Goal: Task Accomplishment & Management: Manage account settings

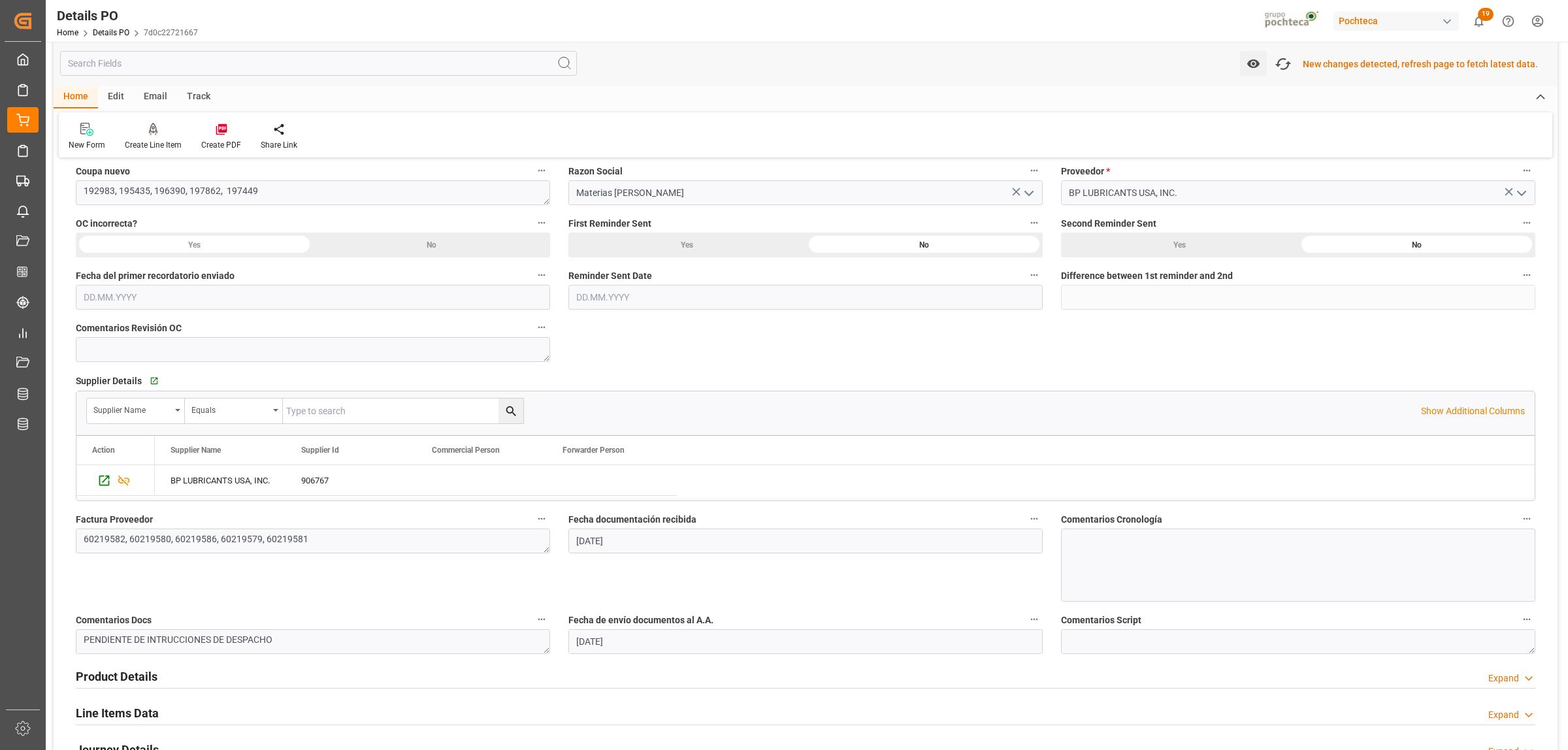
scroll to position [273, 0]
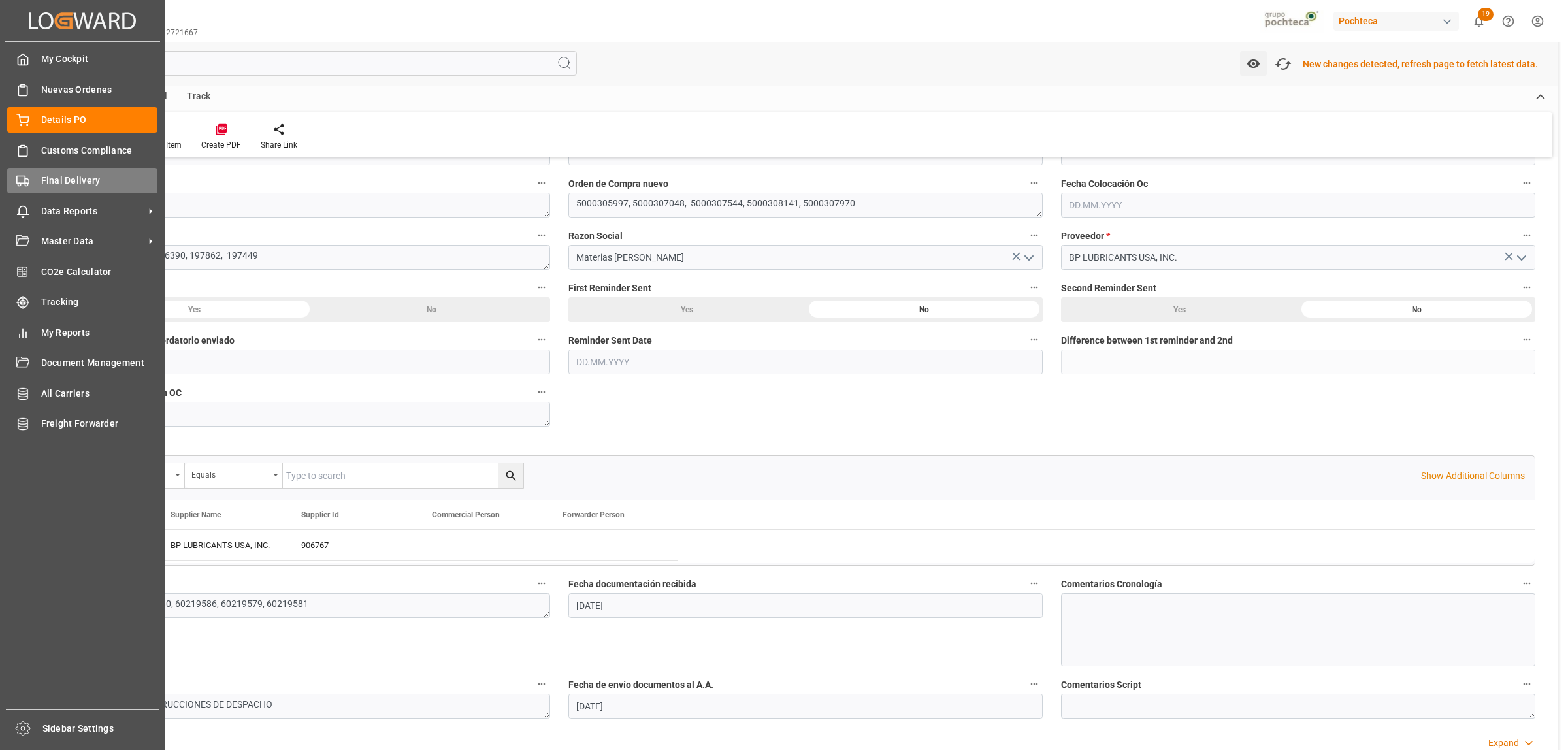
click at [43, 178] on span "Final Delivery" at bounding box center [100, 181] width 117 height 13
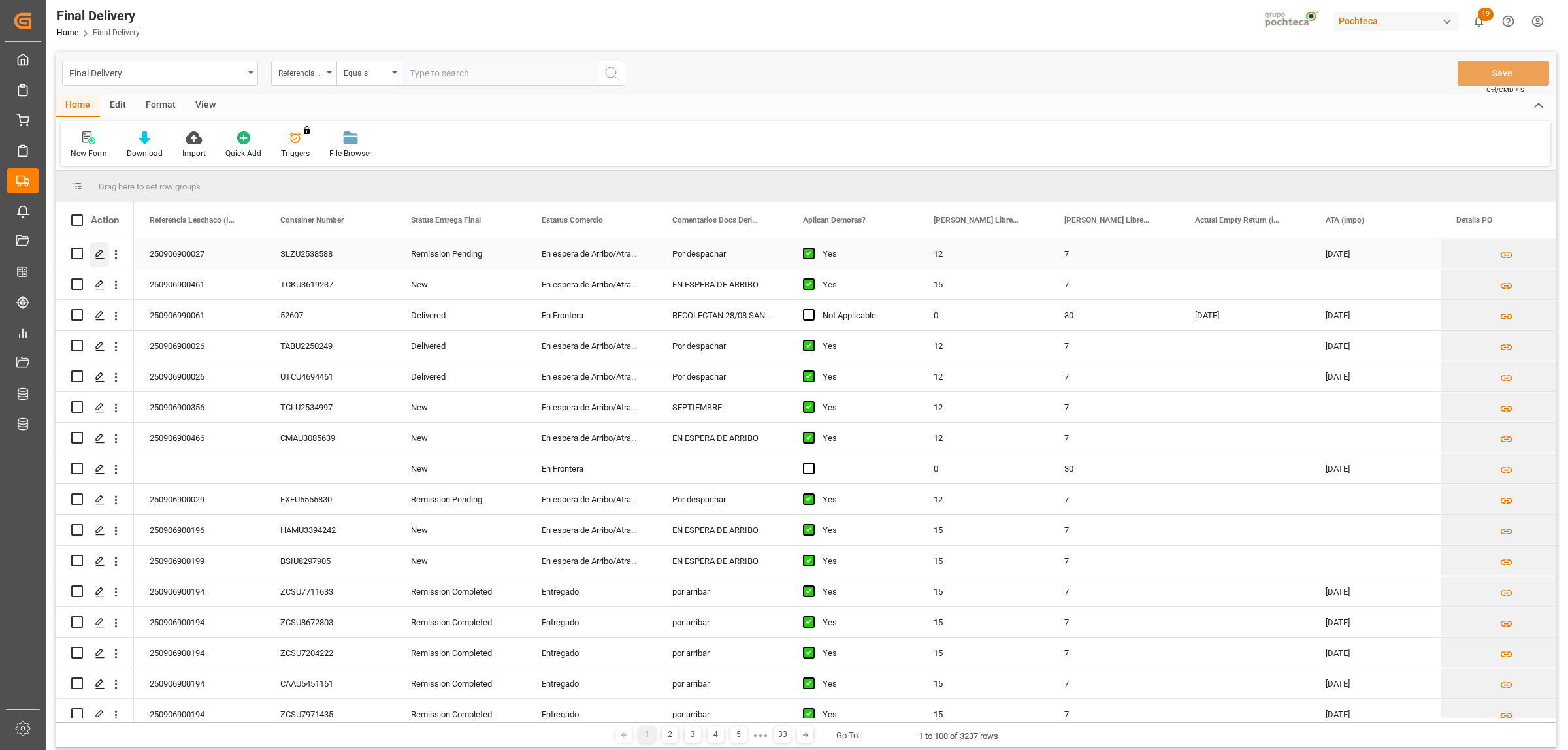
click at [103, 259] on div "Press SPACE to select this row." at bounding box center [99, 254] width 19 height 24
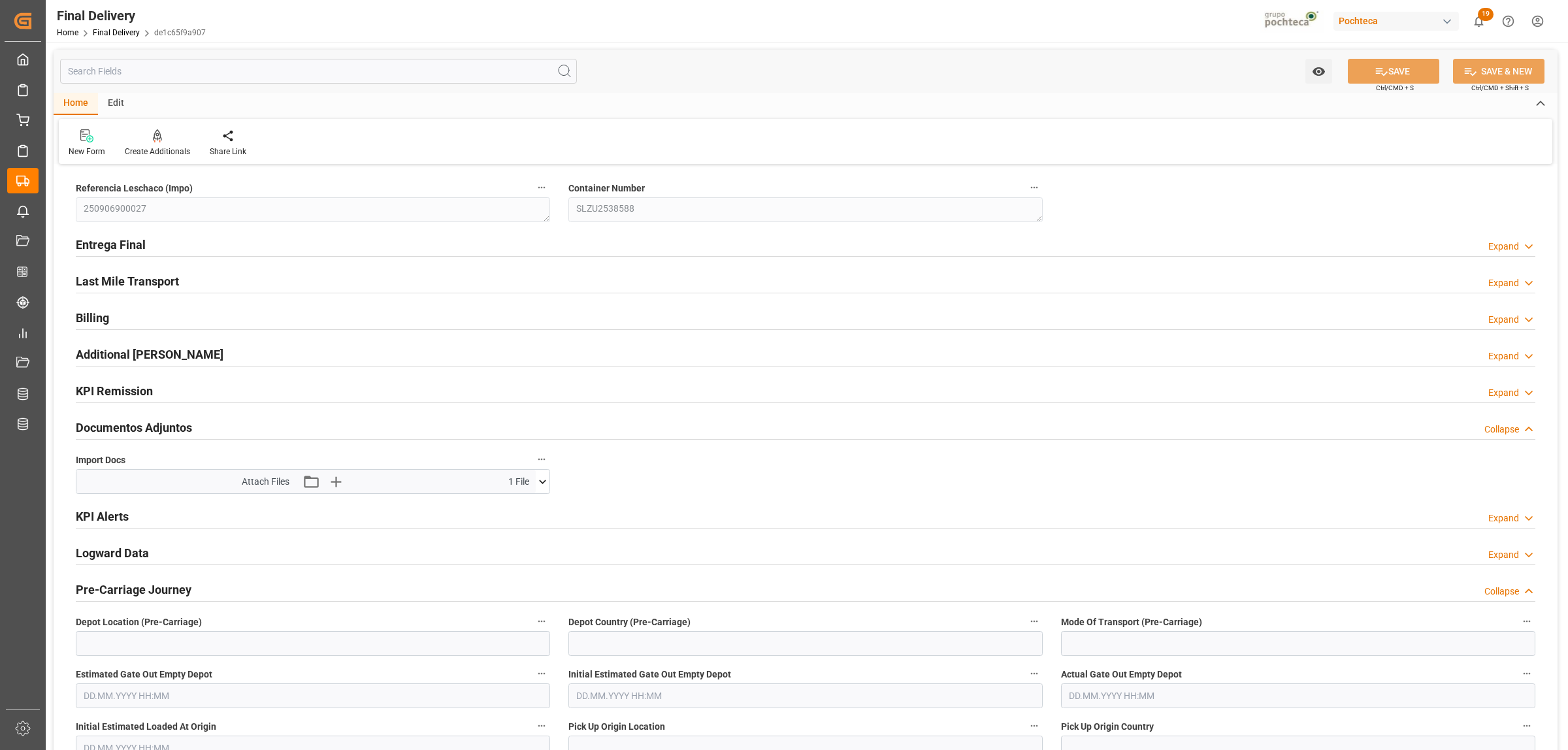
type input "12"
type input "7"
type input "60178"
type input "[DATE]"
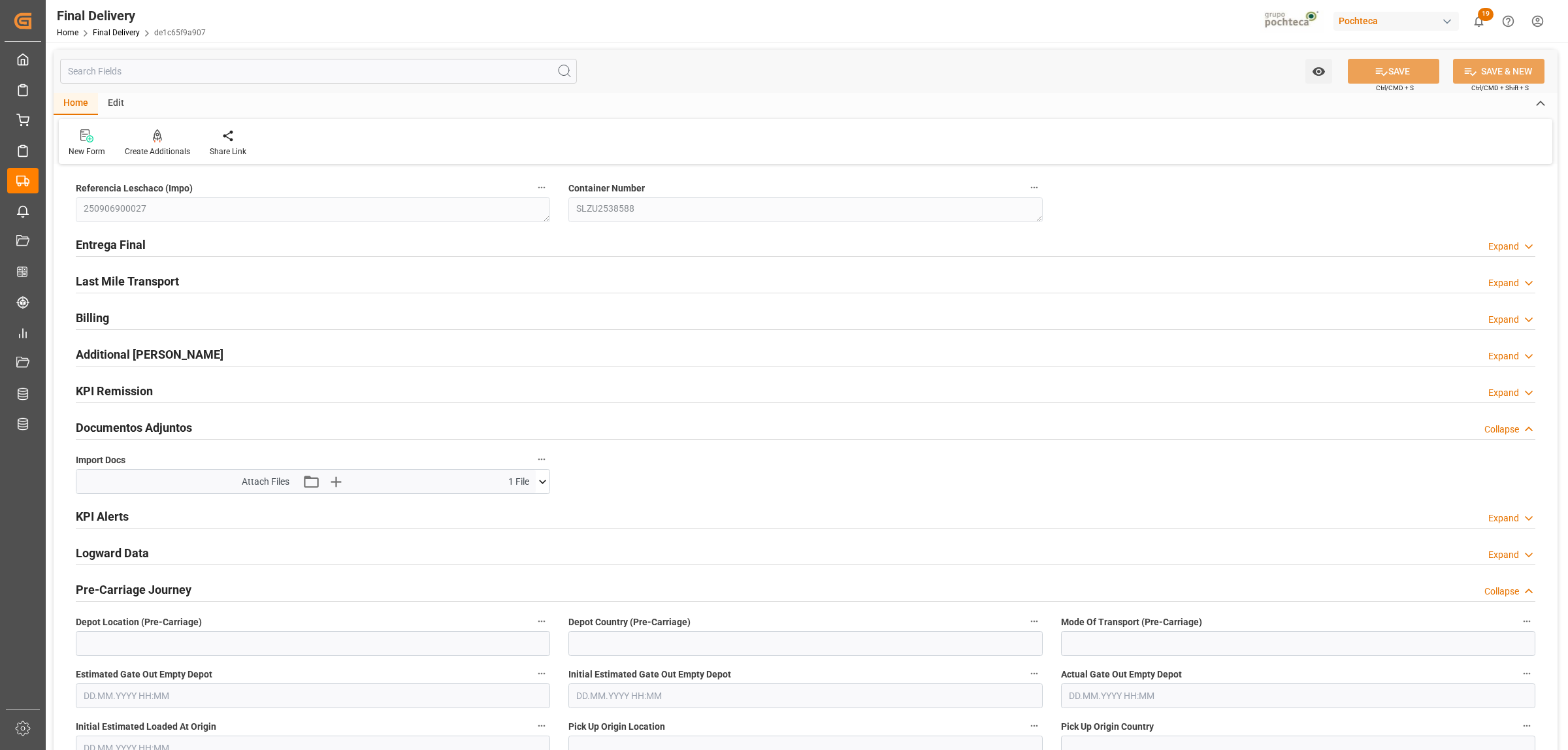
type input "[DATE] 00:00"
type input "[DATE]"
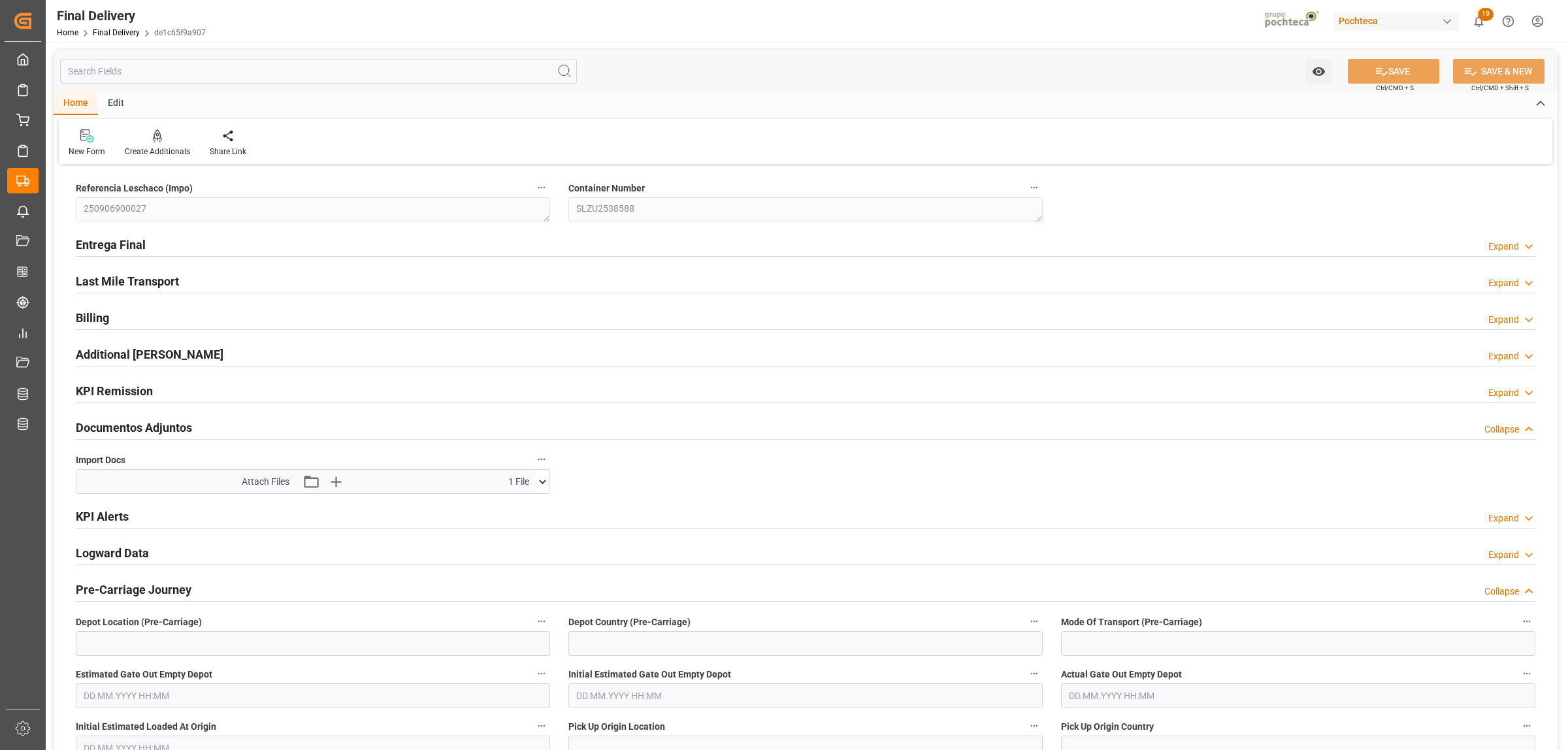
type input "[DATE]"
click at [119, 245] on h2 "Entrega Final" at bounding box center [110, 245] width 70 height 18
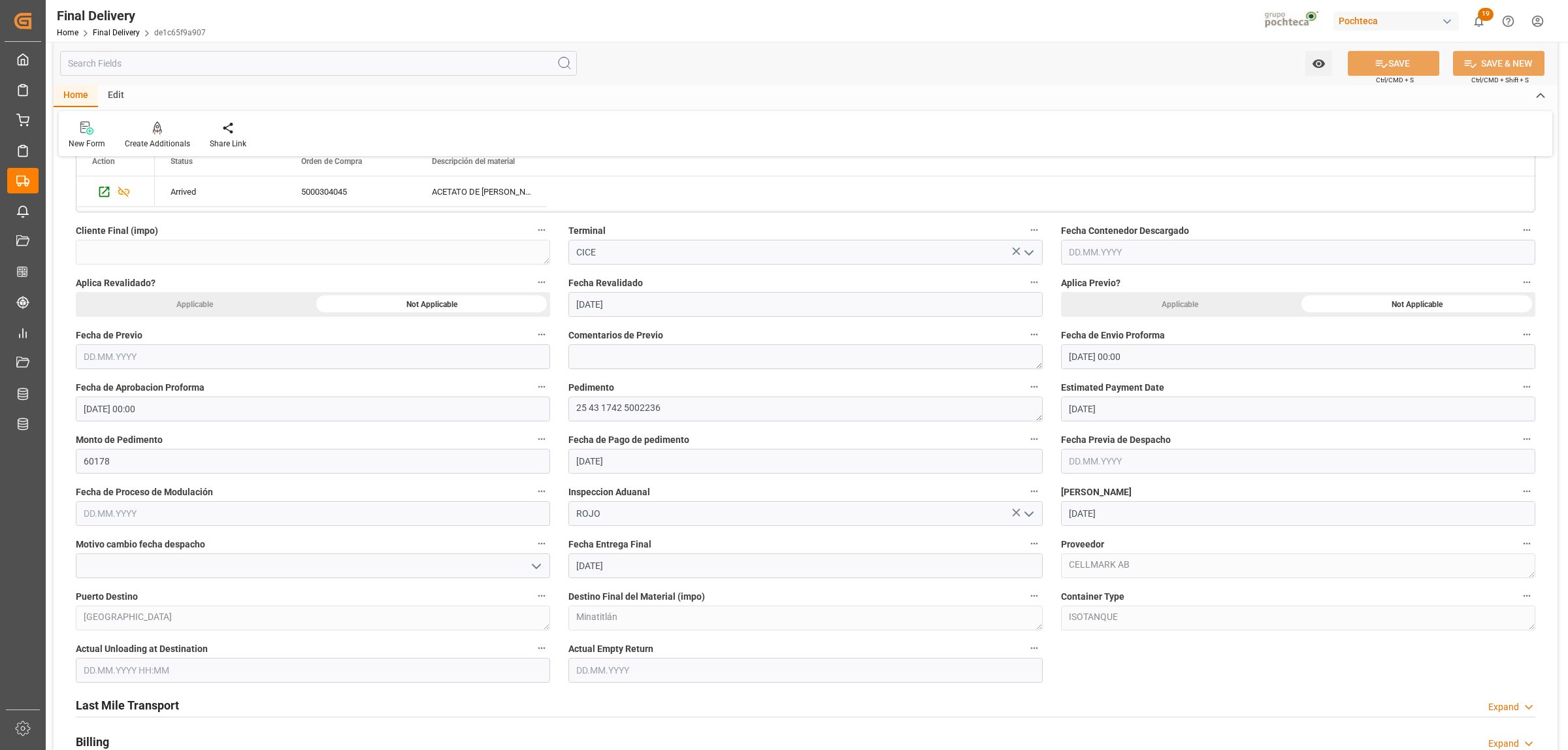
scroll to position [653, 0]
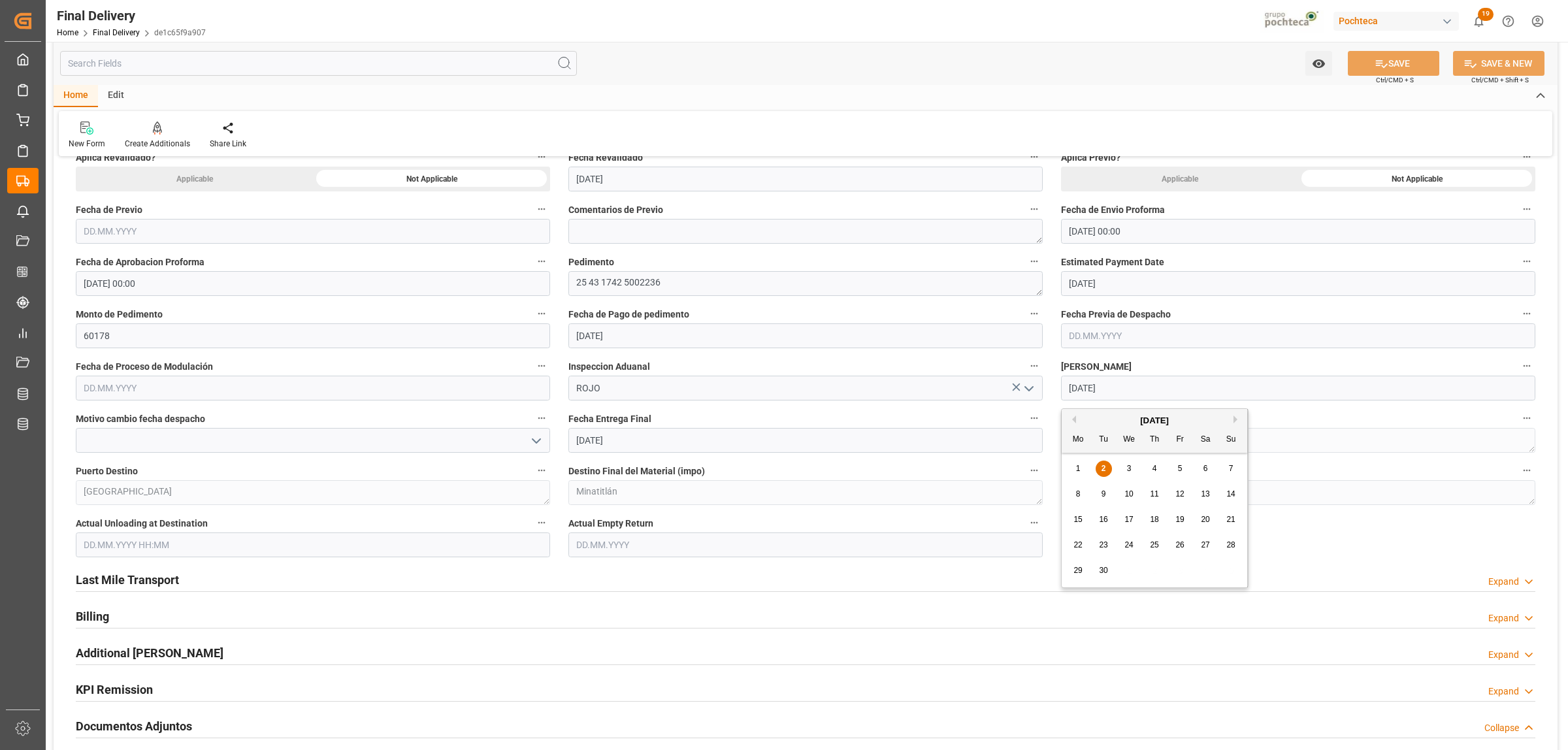
drag, startPoint x: 1115, startPoint y: 387, endPoint x: 1065, endPoint y: 390, distance: 50.1
click at [1065, 390] on input "[DATE]" at bounding box center [1298, 387] width 474 height 25
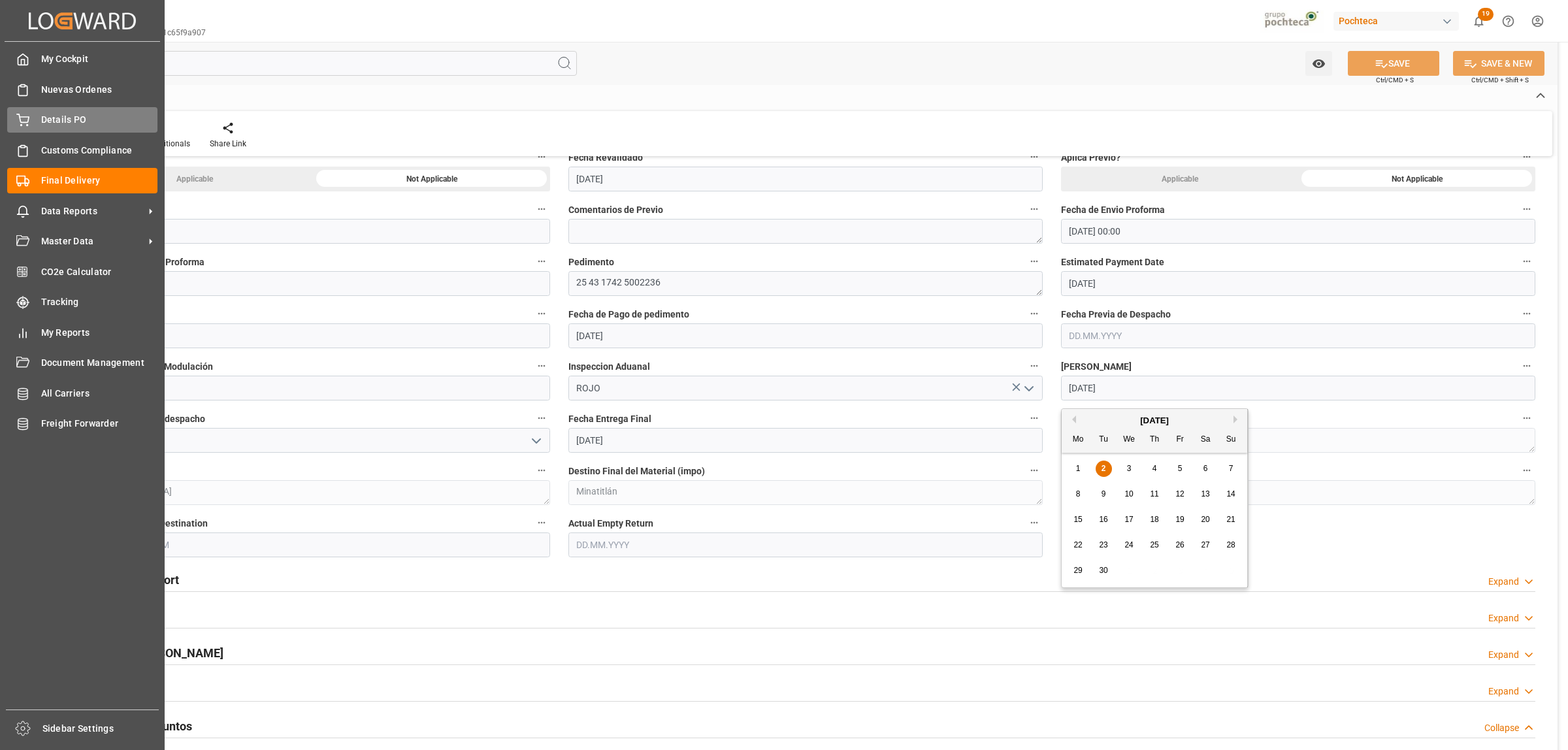
click at [48, 121] on span "Details PO" at bounding box center [100, 120] width 117 height 13
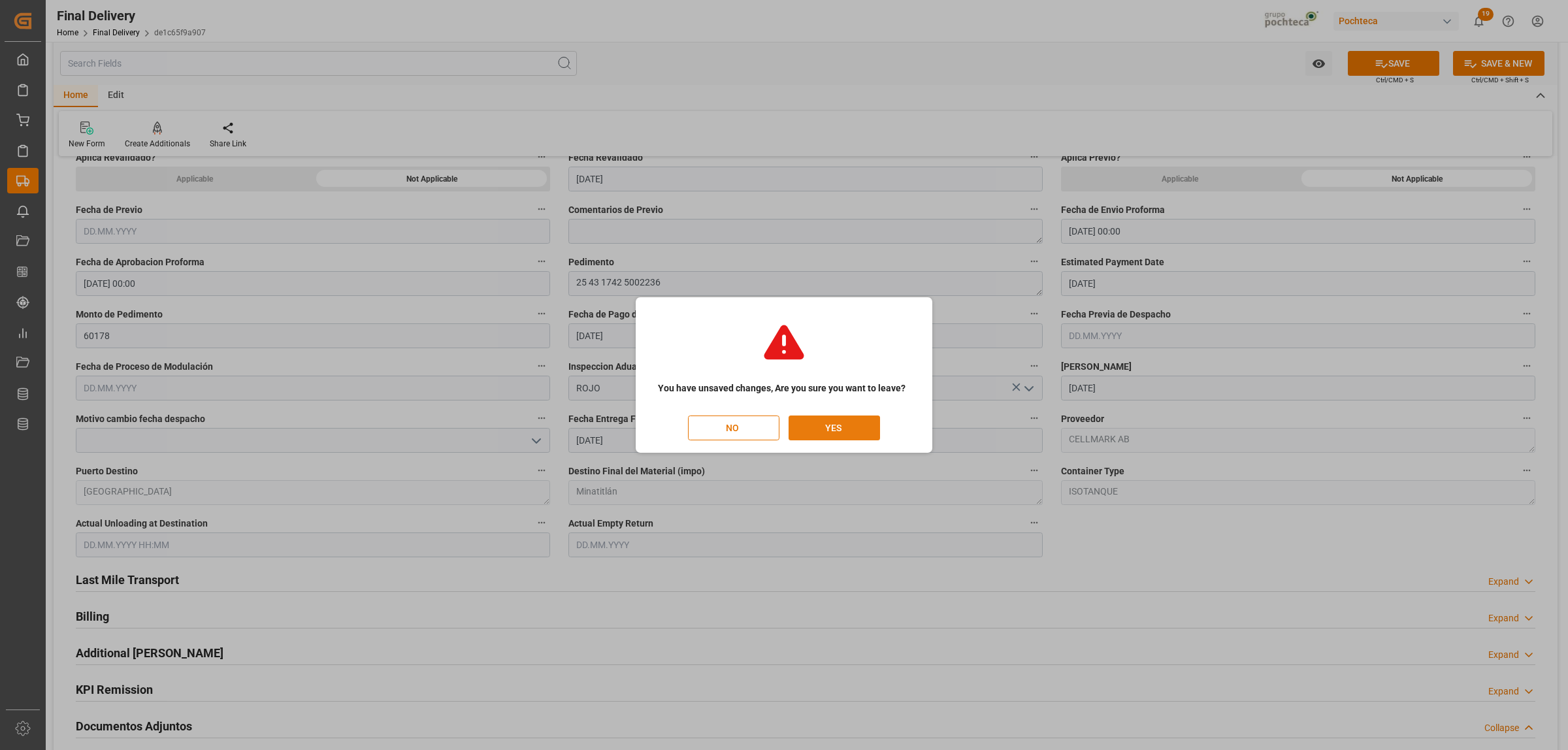
click at [812, 426] on button "YES" at bounding box center [834, 427] width 91 height 25
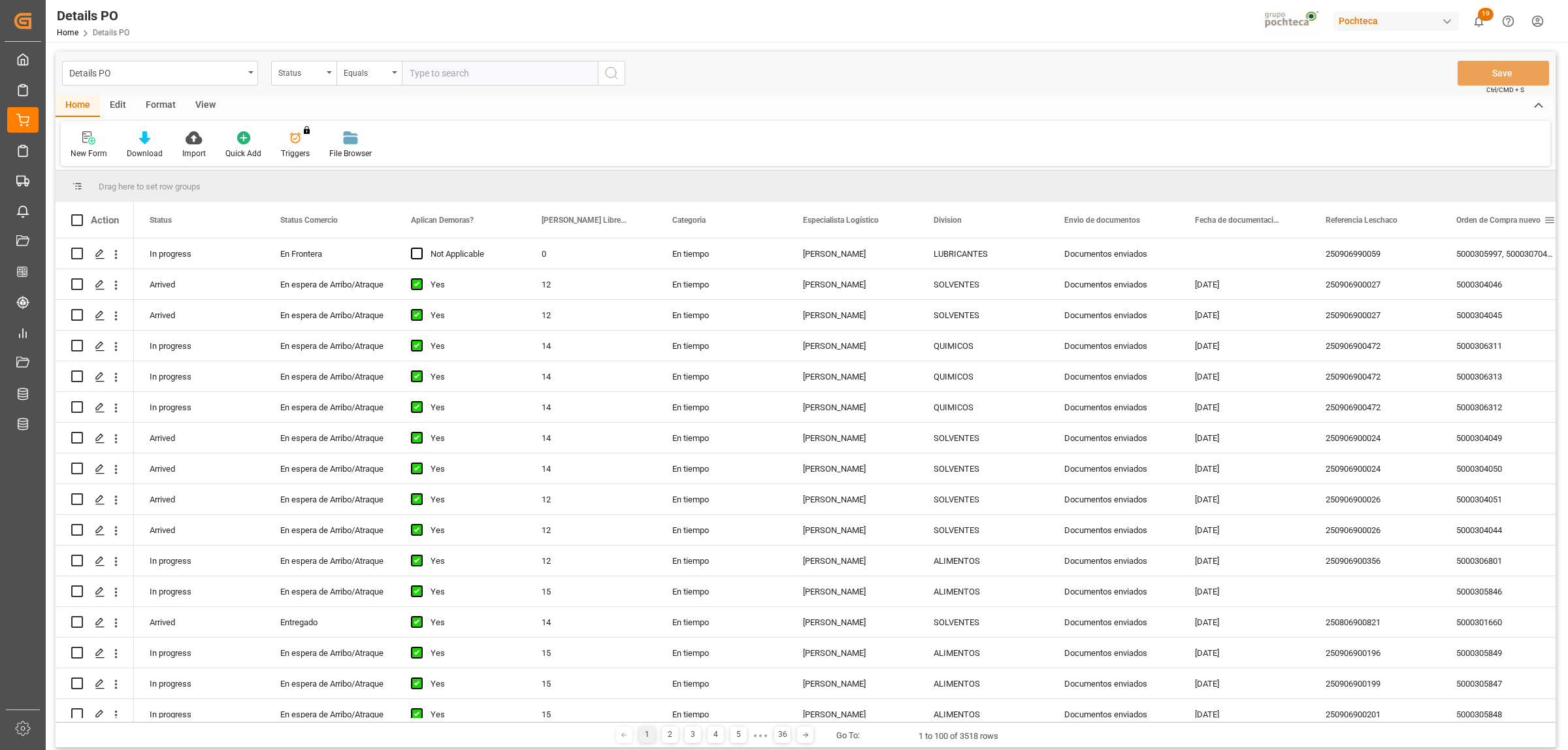
click at [1546, 220] on span at bounding box center [1550, 220] width 12 height 12
click at [1512, 220] on span "filter" at bounding box center [1507, 223] width 12 height 12
type input "5000306331"
click at [1507, 324] on div "Apply Clear" at bounding box center [1484, 330] width 144 height 34
click at [1501, 332] on button "Apply" at bounding box center [1501, 330] width 24 height 13
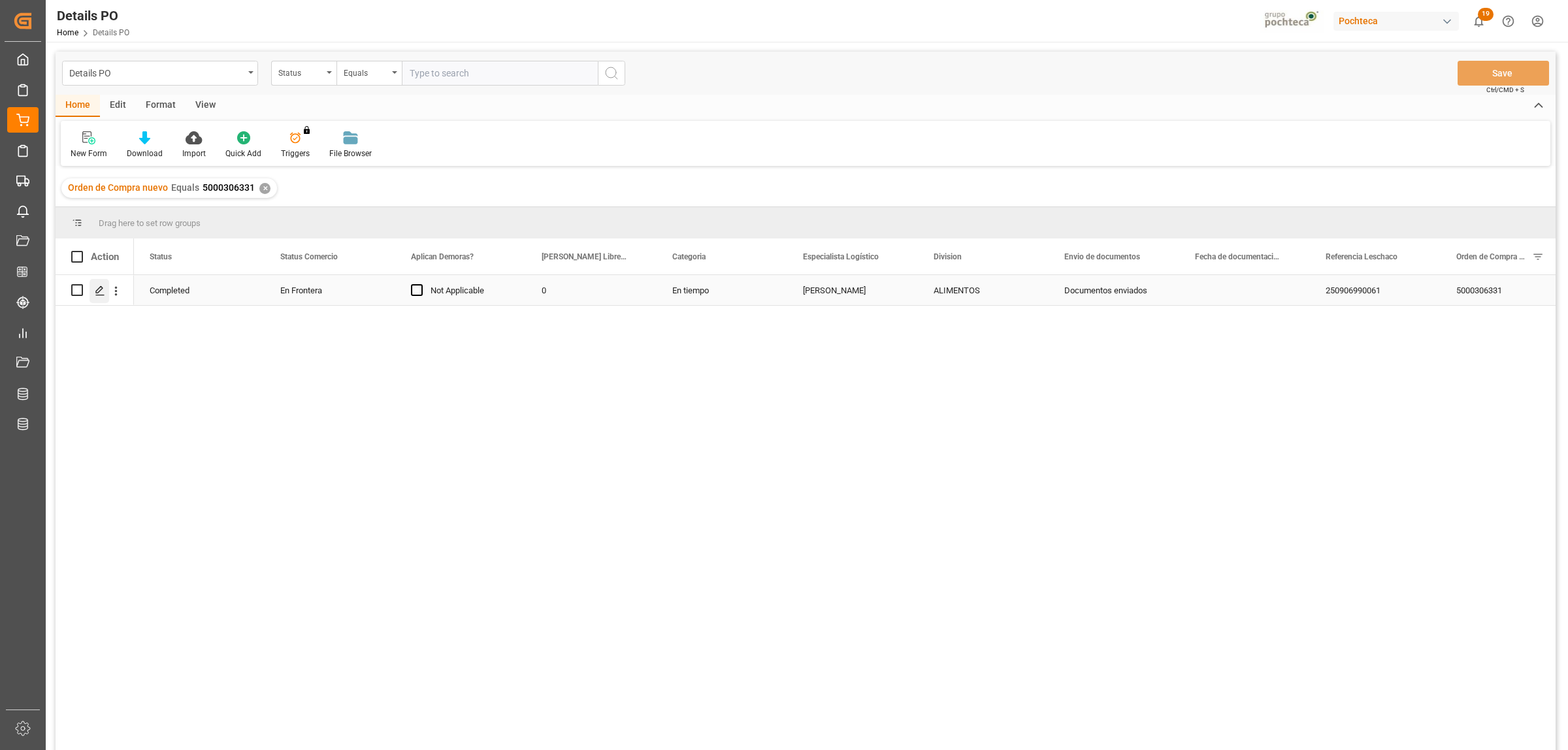
click at [93, 285] on div "Press SPACE to select this row." at bounding box center [99, 291] width 19 height 24
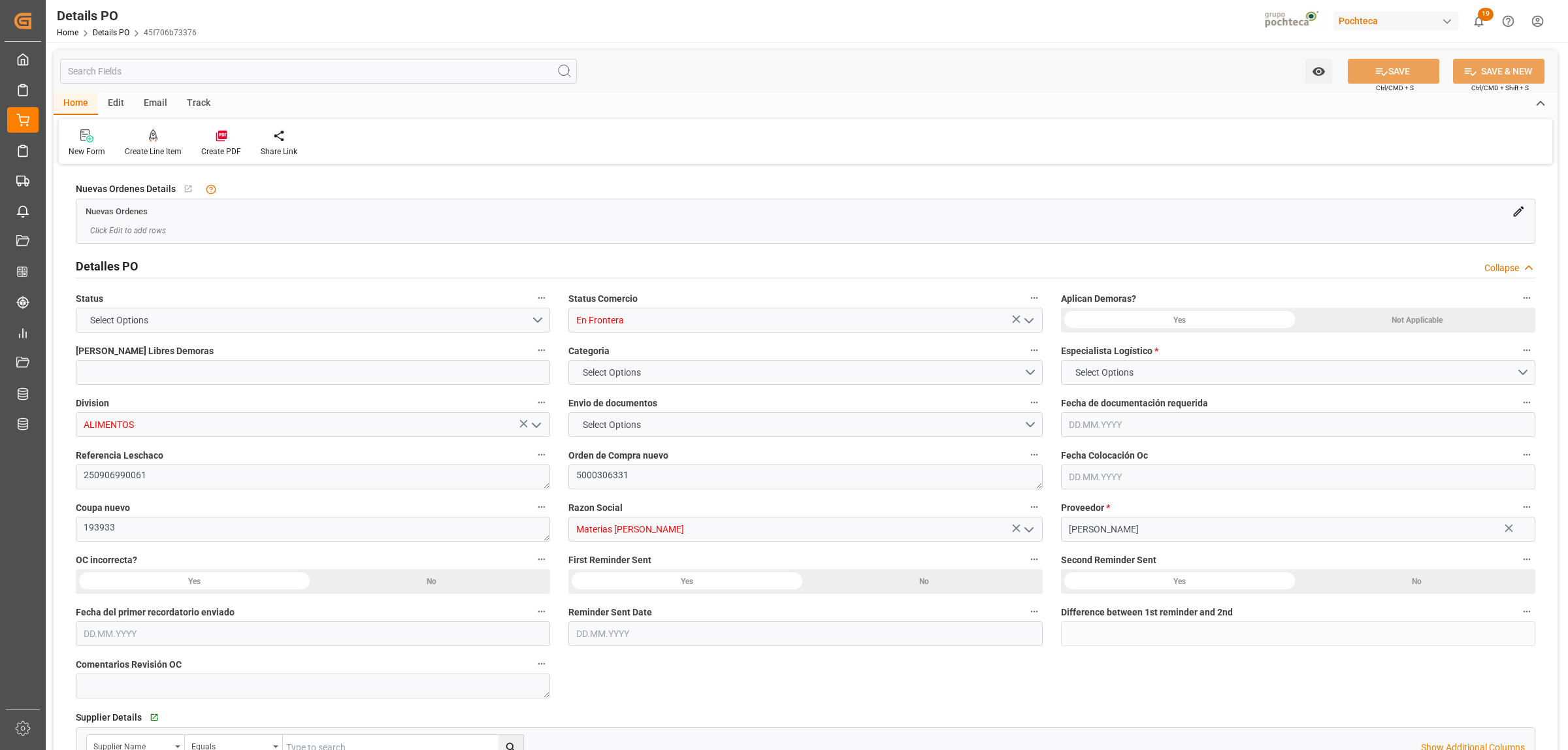
type input "0"
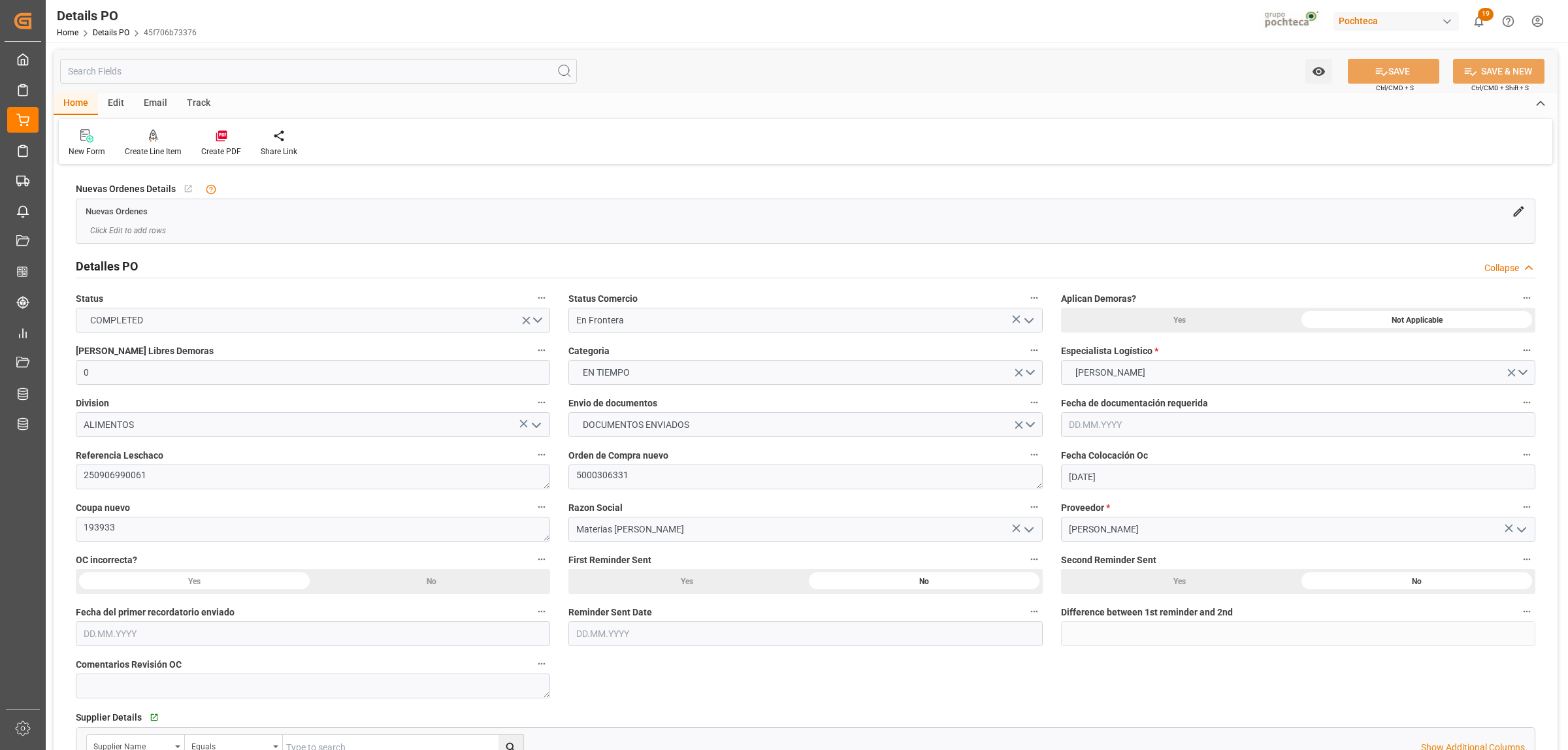
type input "[DATE]"
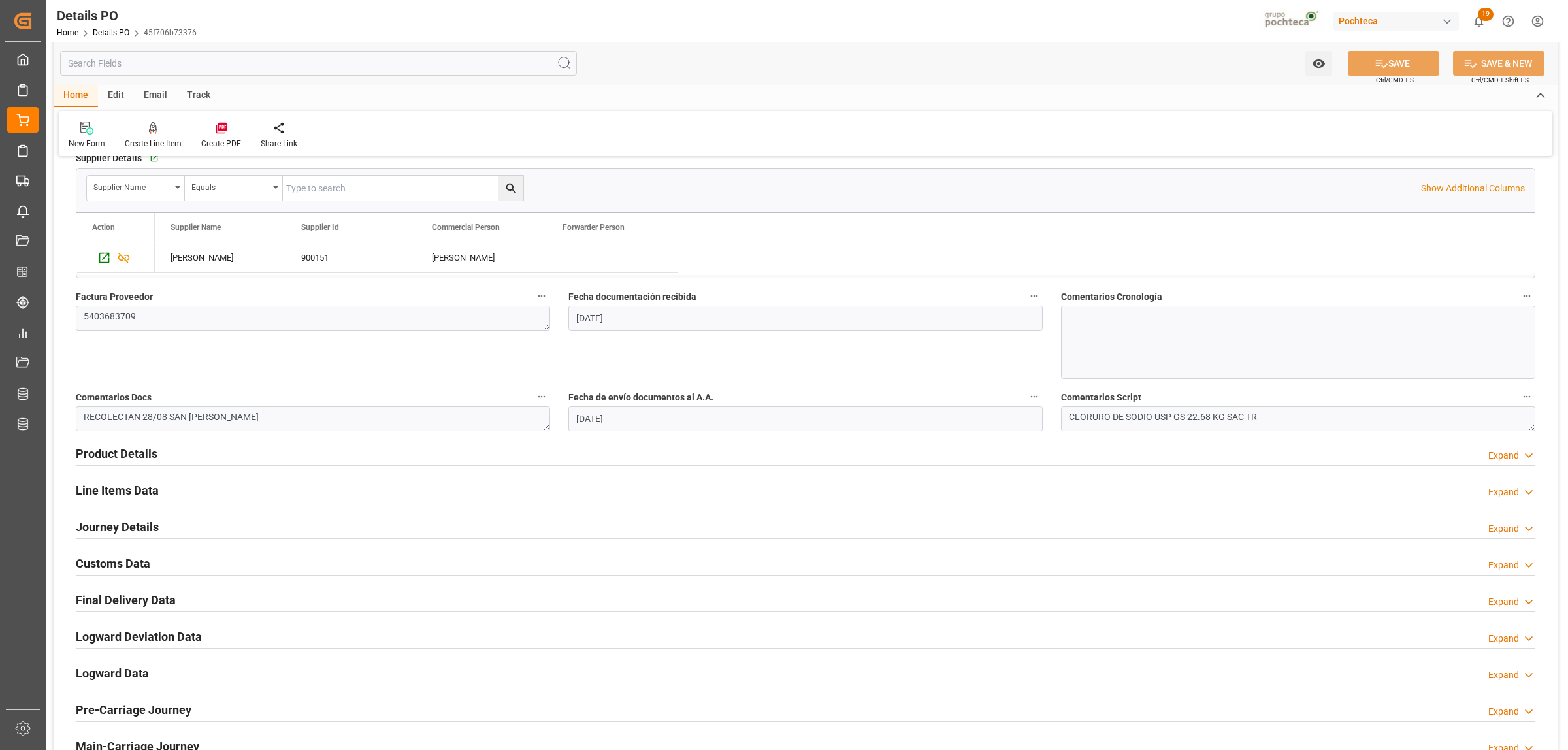
scroll to position [572, 0]
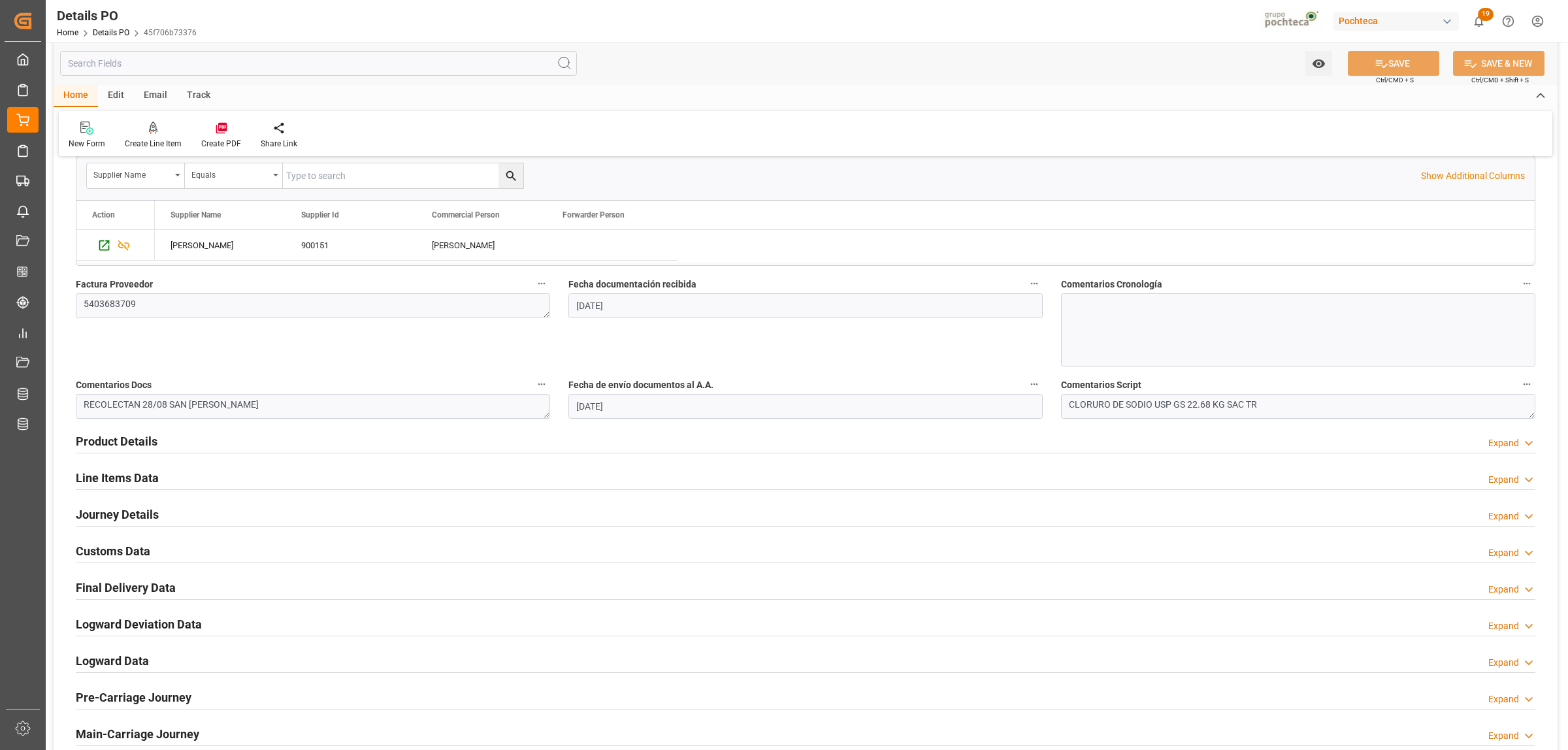
click at [111, 590] on h2 "Final Delivery Data" at bounding box center [125, 587] width 100 height 18
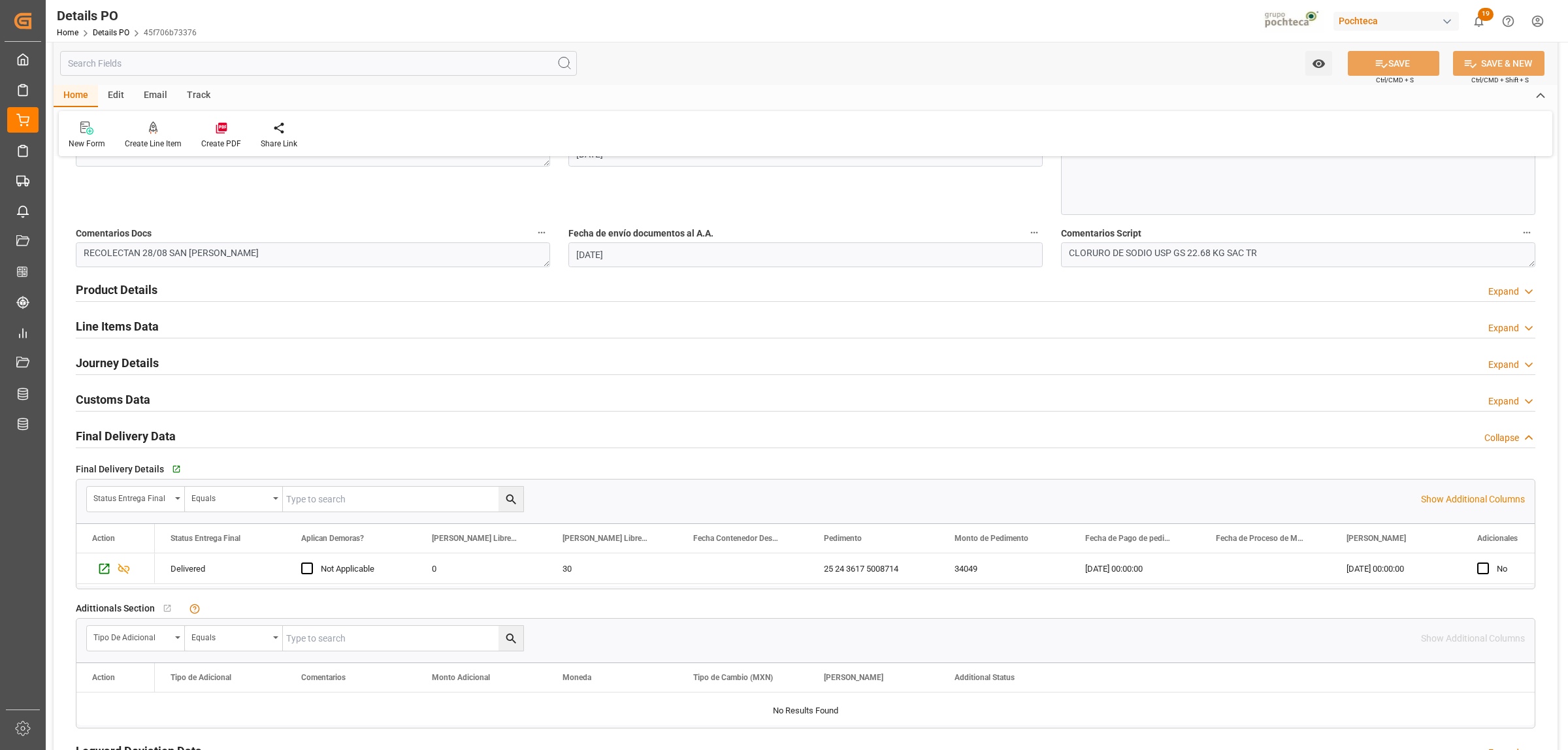
scroll to position [735, 0]
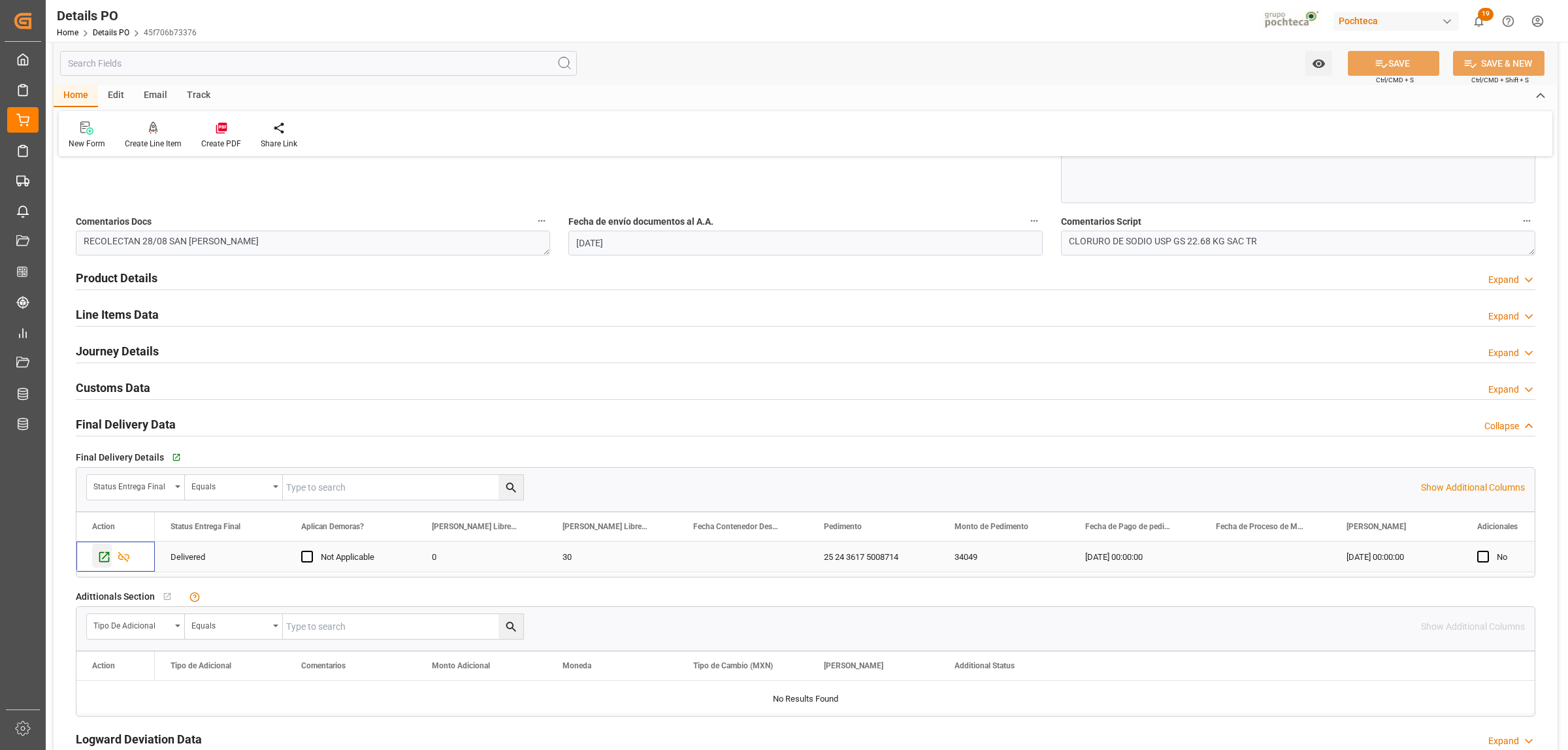
click at [109, 563] on icon "Press SPACE to select this row." at bounding box center [105, 557] width 10 height 10
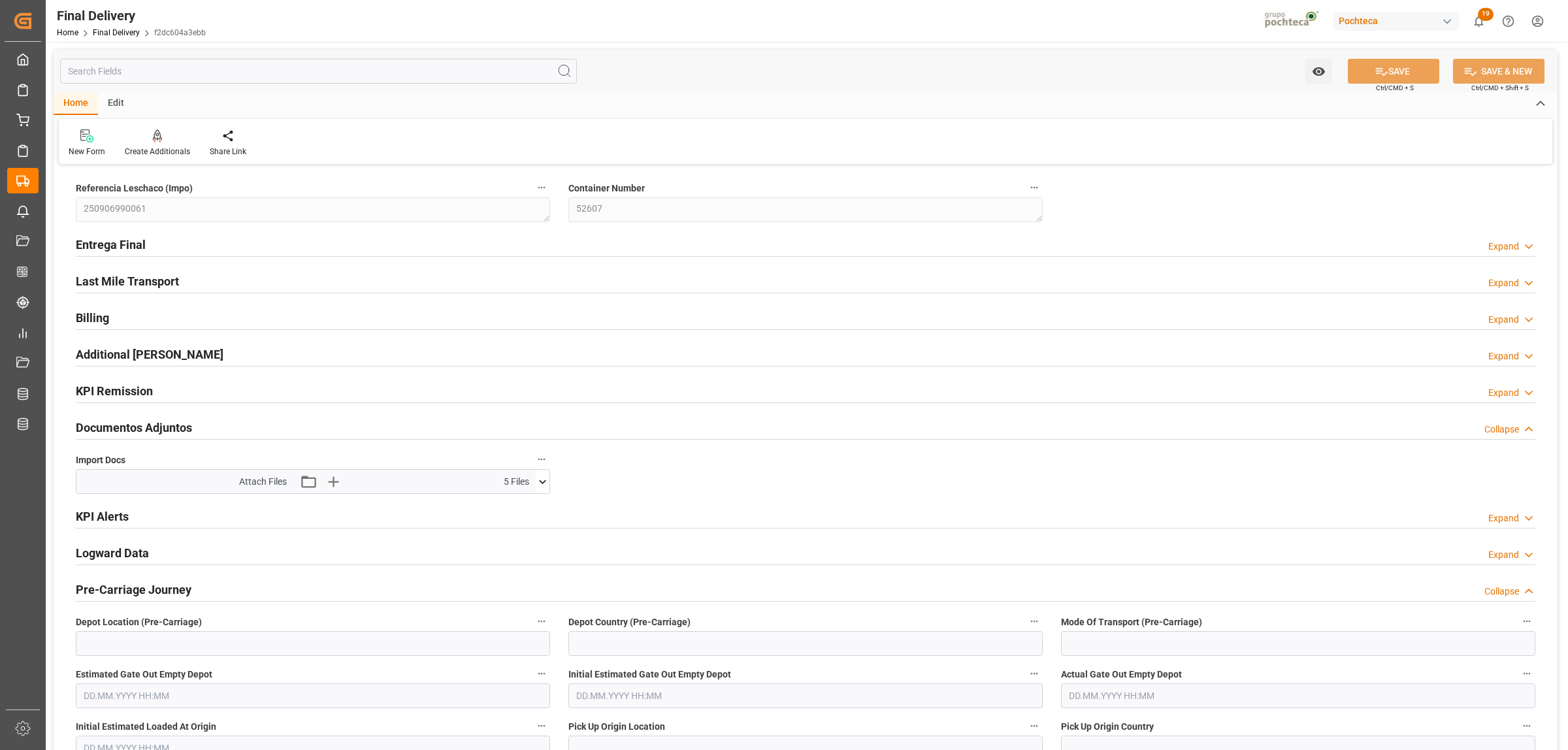
click at [140, 246] on h2 "Entrega Final" at bounding box center [110, 245] width 70 height 18
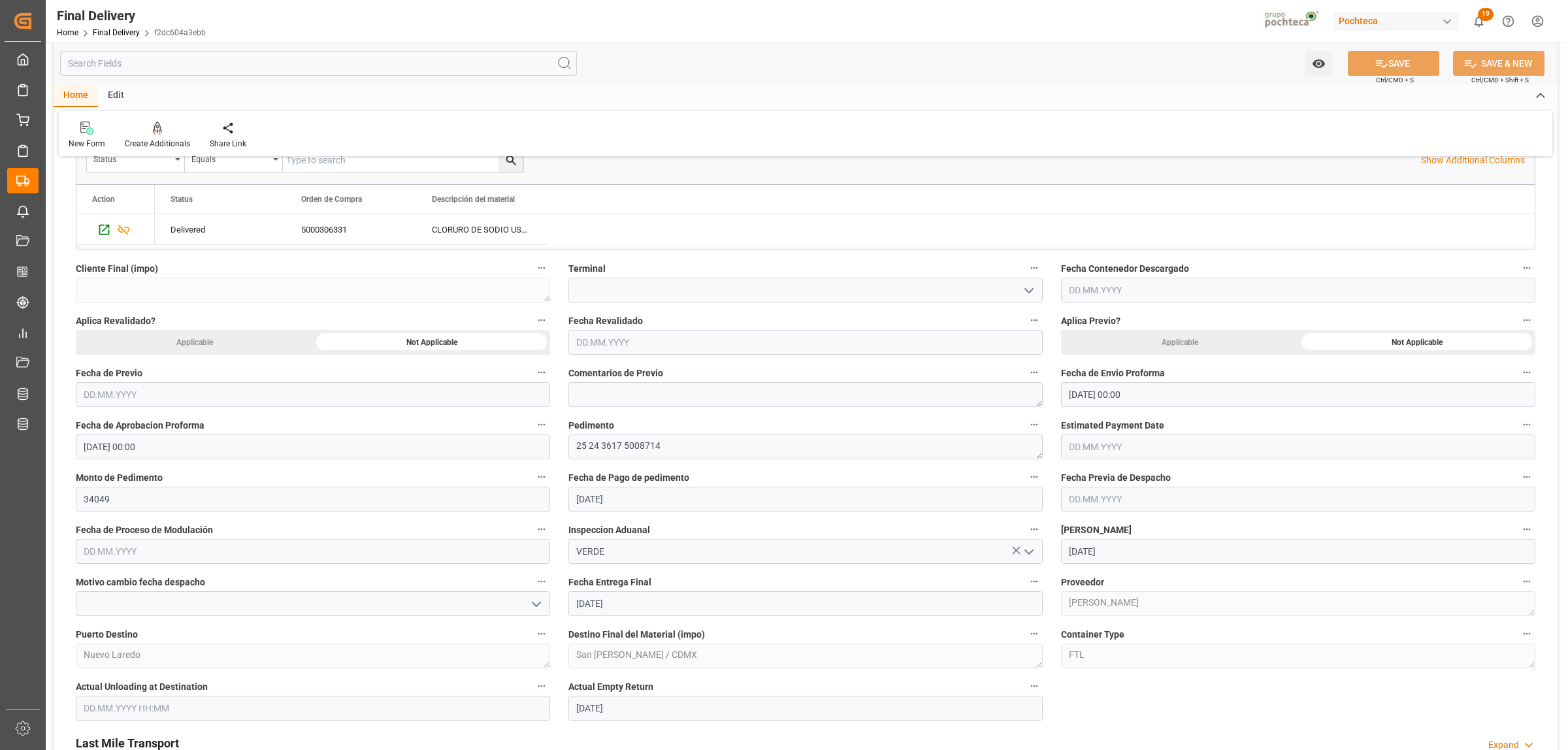
scroll to position [572, 0]
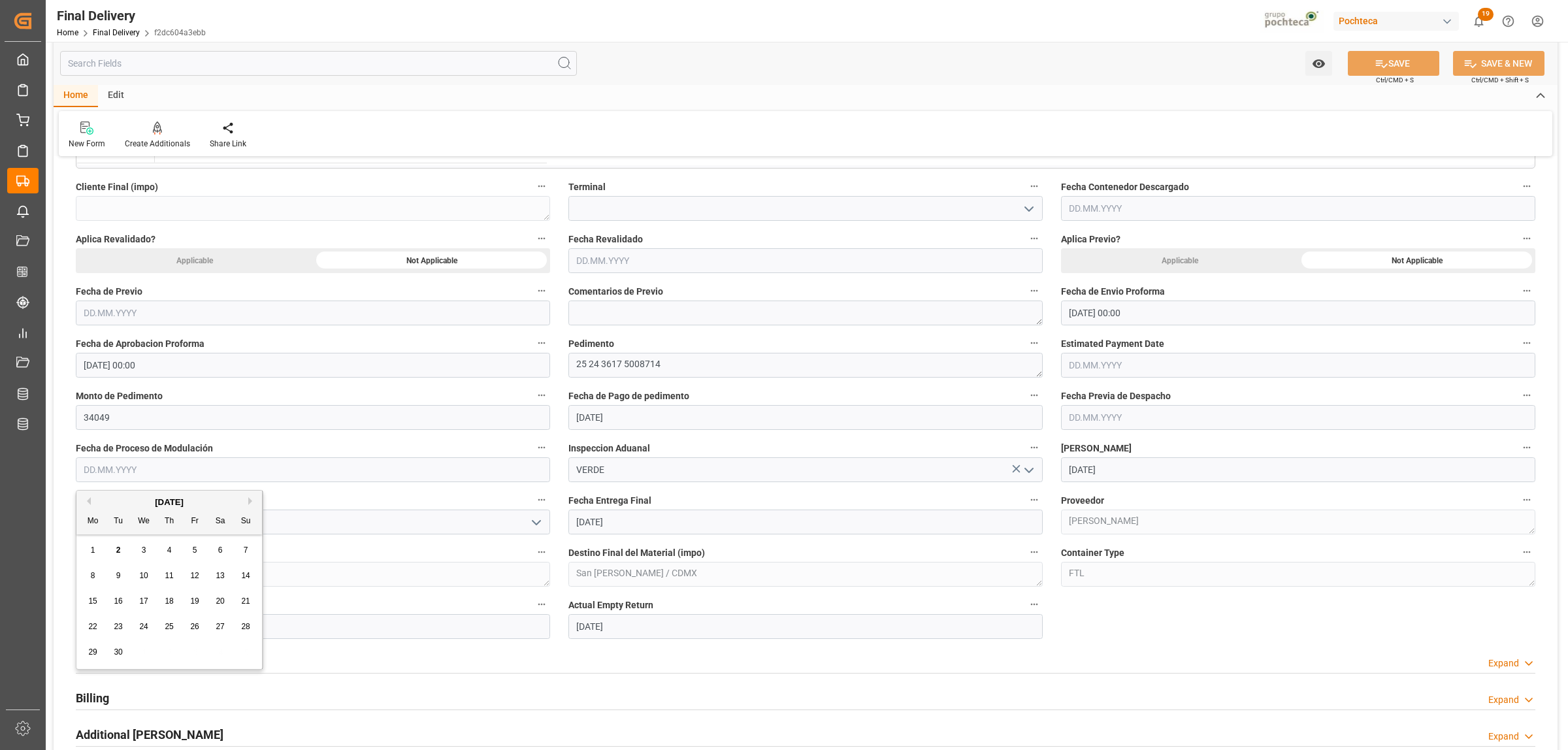
click at [135, 474] on input "text" at bounding box center [313, 469] width 474 height 25
click at [1113, 468] on input "[DATE]" at bounding box center [1298, 469] width 474 height 25
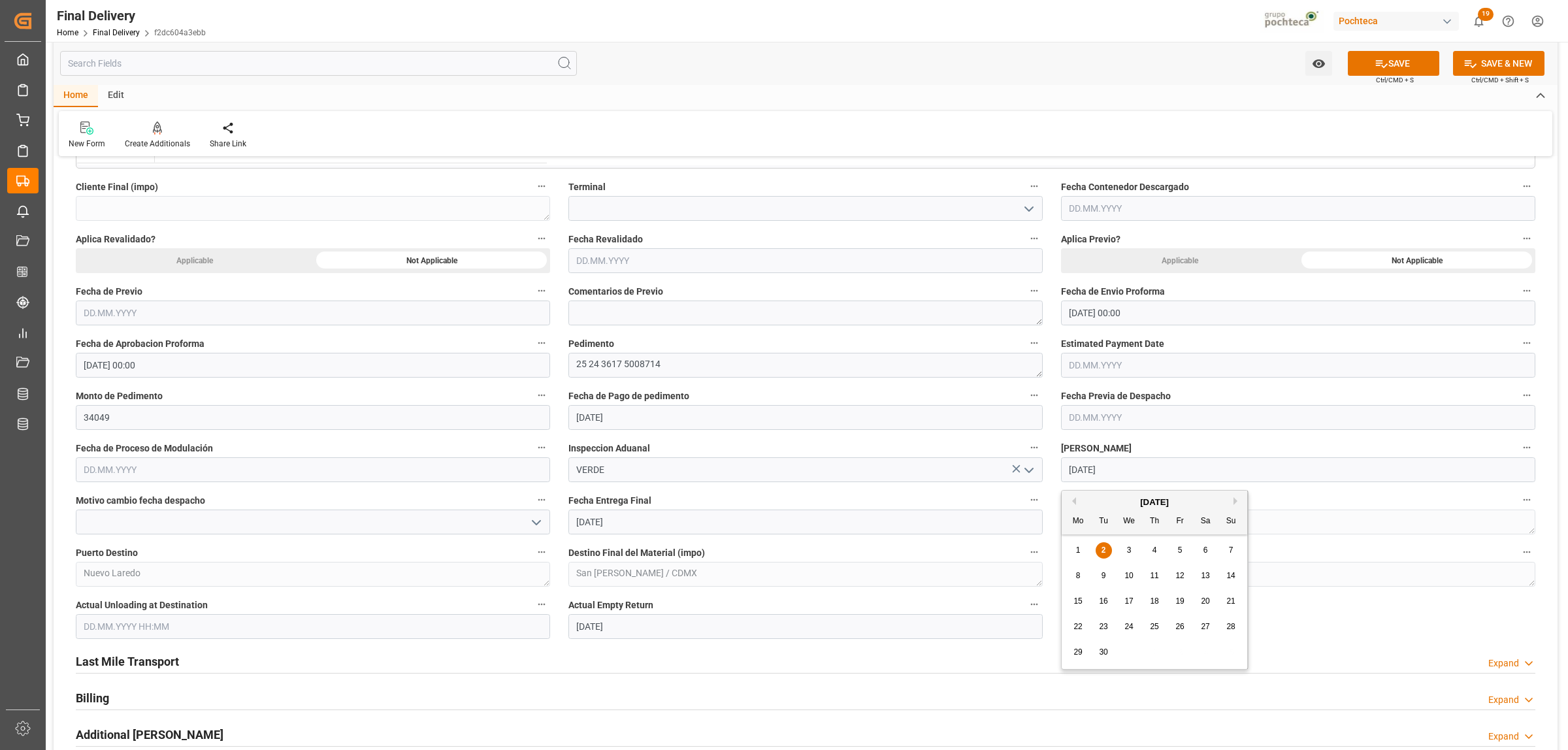
click at [1142, 420] on input "text" at bounding box center [1298, 417] width 474 height 25
click at [1142, 655] on div "Last Mile Transport Expand" at bounding box center [805, 660] width 1459 height 25
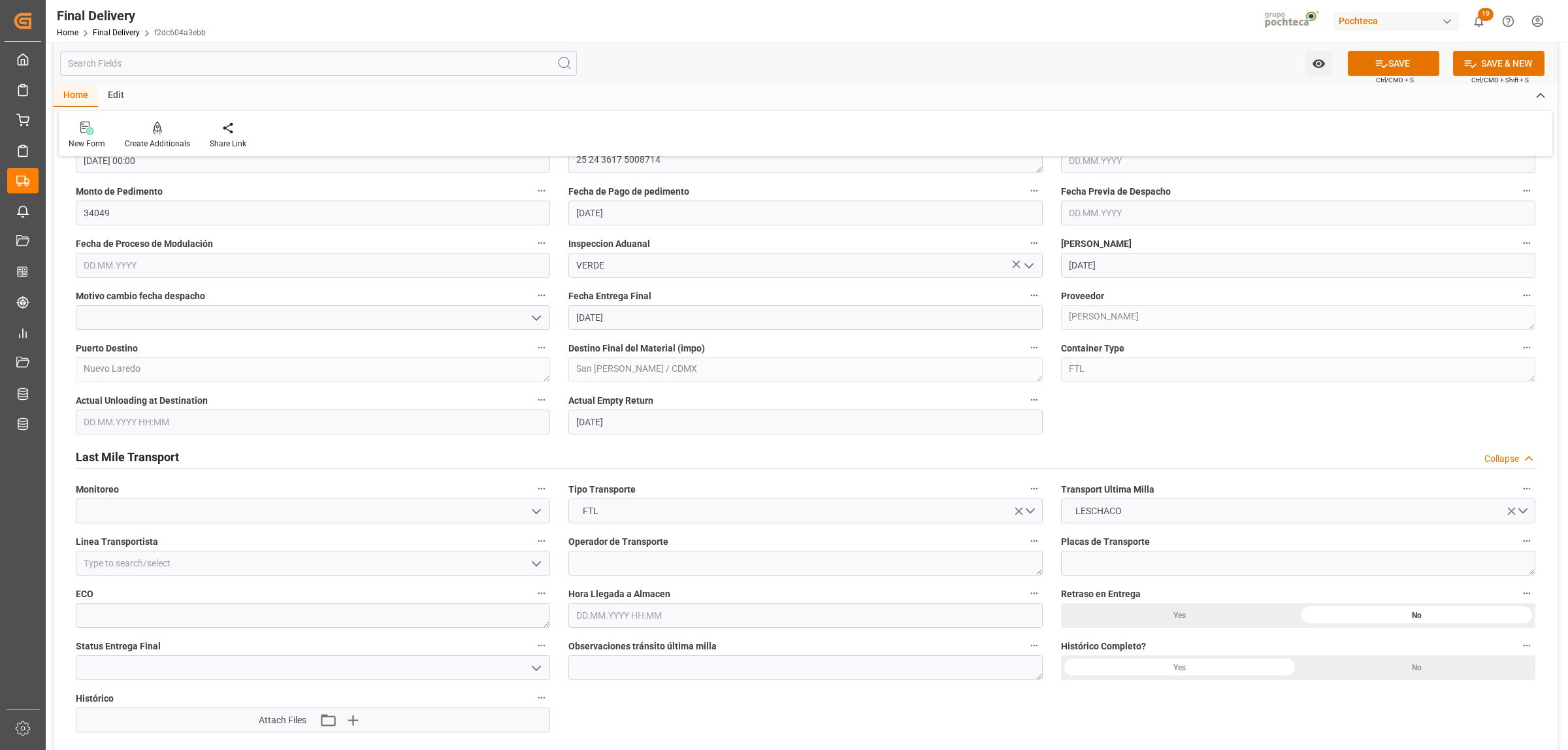
scroll to position [817, 0]
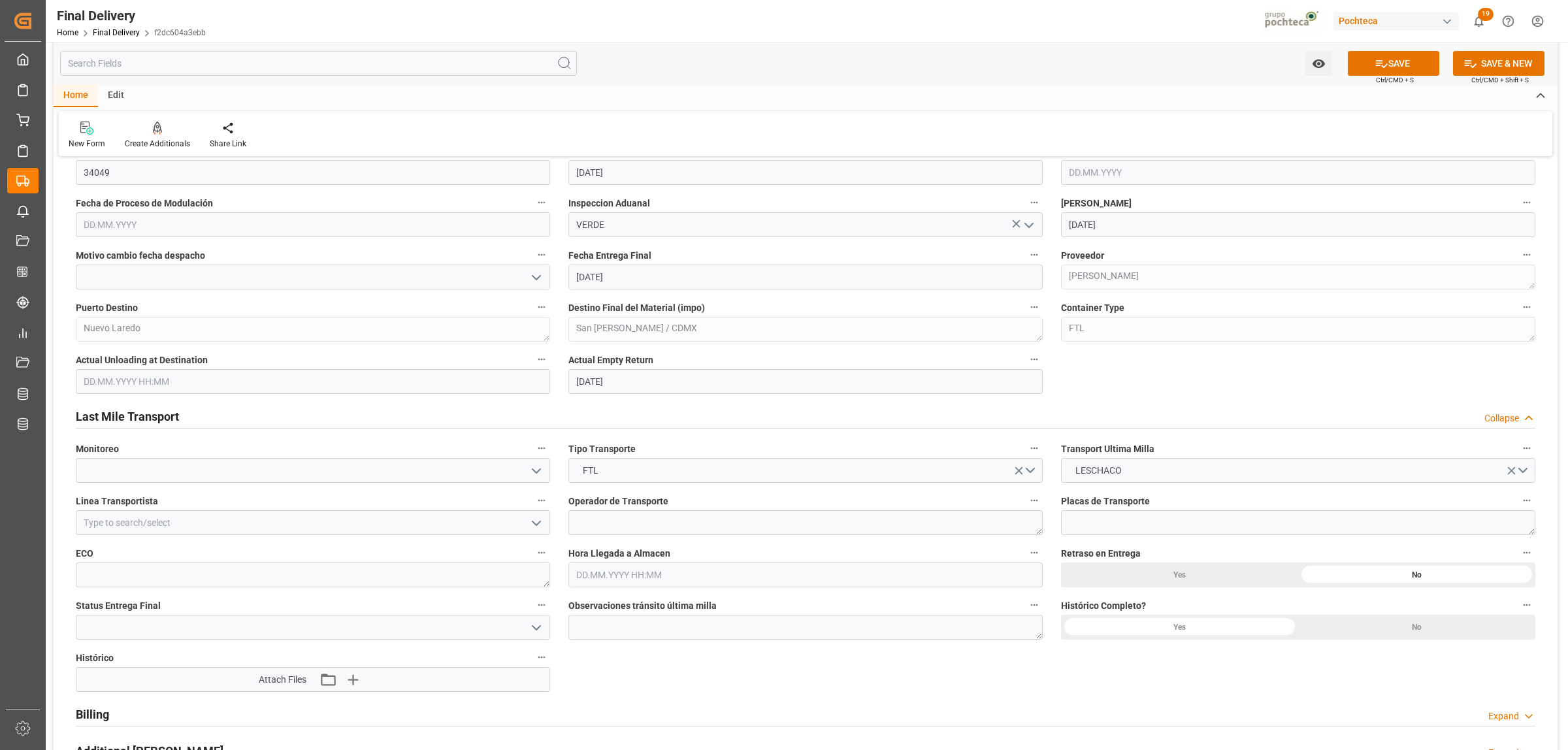
click at [534, 478] on icon "open menu" at bounding box center [536, 471] width 16 height 16
click at [534, 478] on icon "close menu" at bounding box center [536, 471] width 16 height 16
click at [534, 524] on polyline "open menu" at bounding box center [536, 523] width 7 height 4
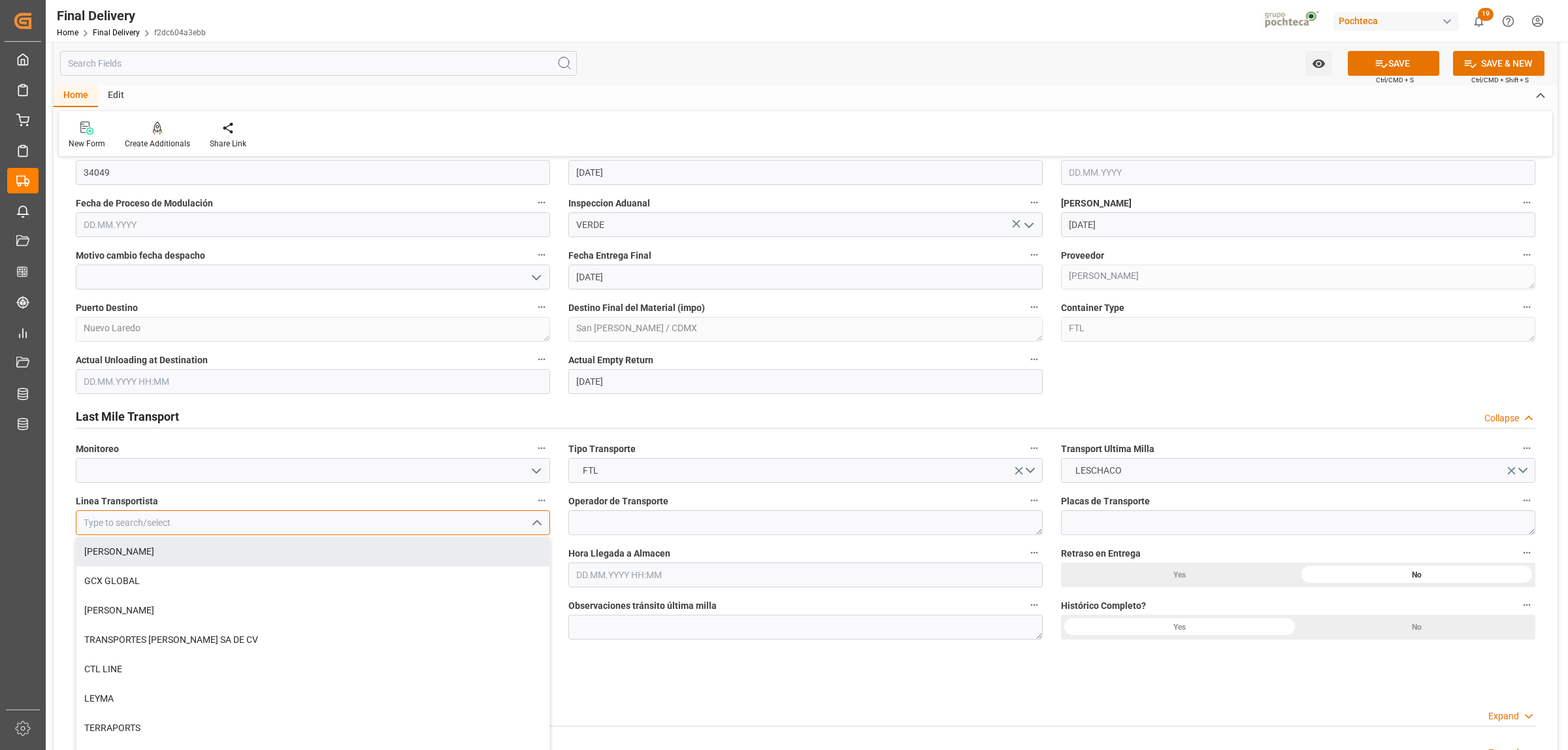
click at [310, 515] on input at bounding box center [313, 522] width 474 height 25
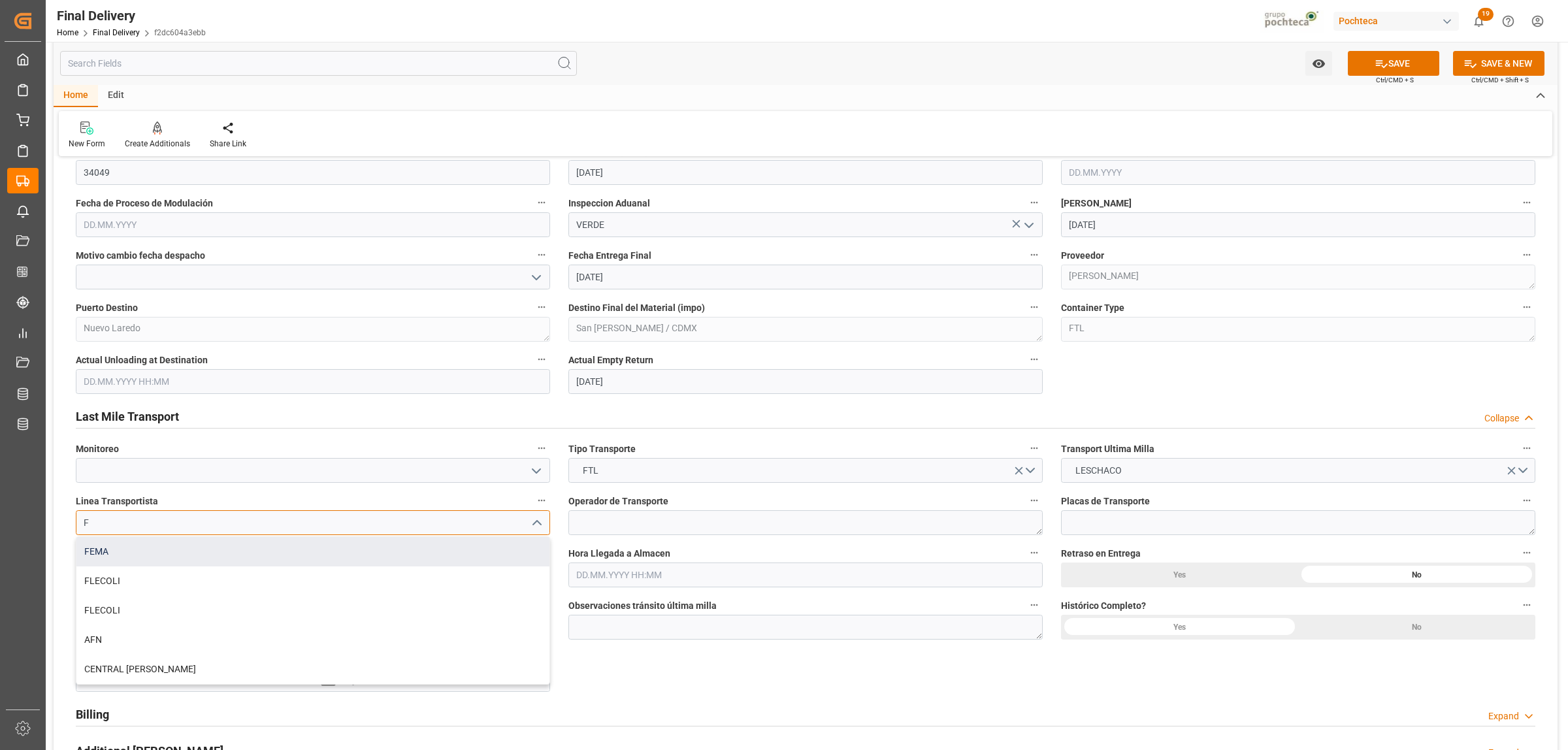
click at [220, 548] on div "FEMA" at bounding box center [313, 551] width 473 height 29
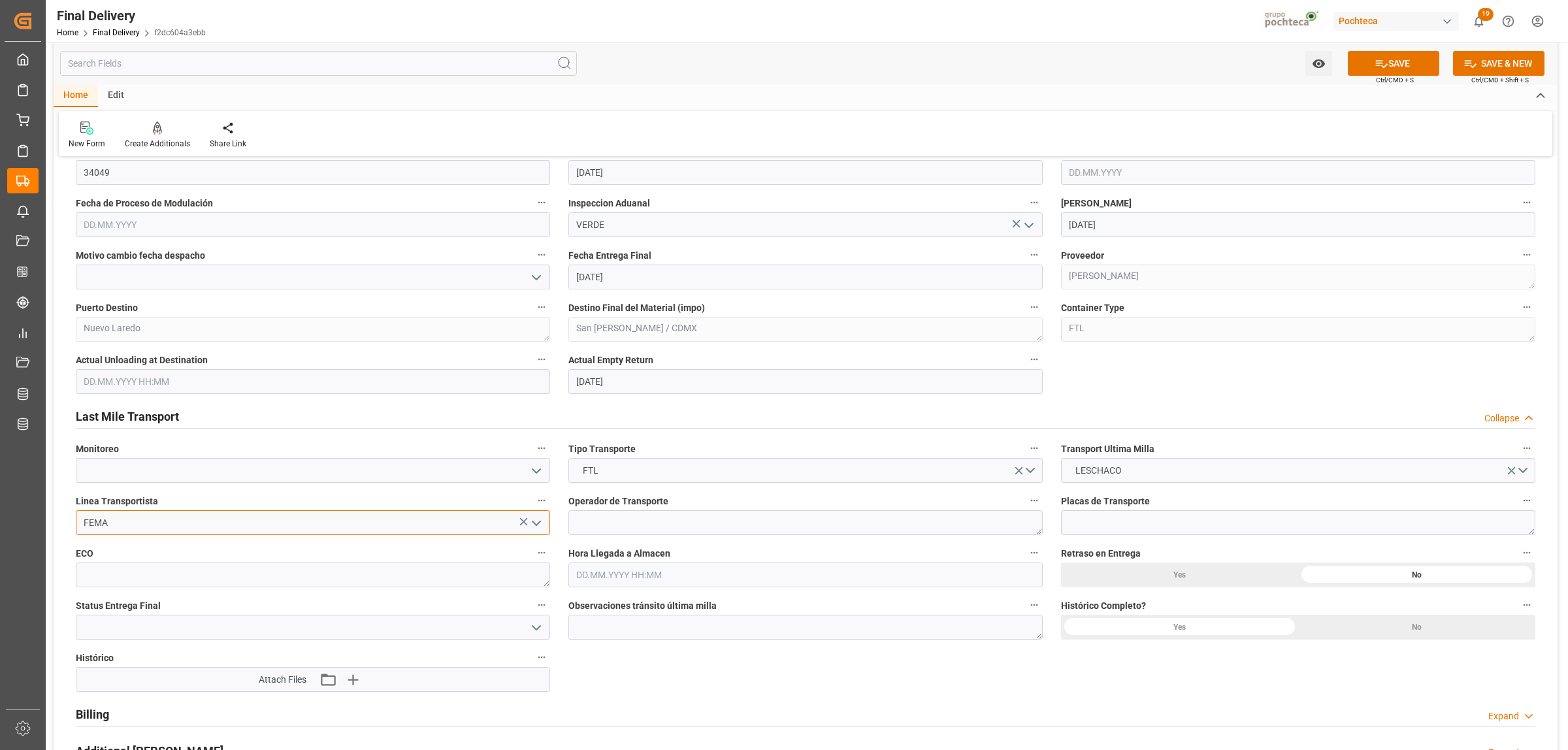
type input "FEMA"
click at [534, 632] on icon "open menu" at bounding box center [536, 627] width 16 height 16
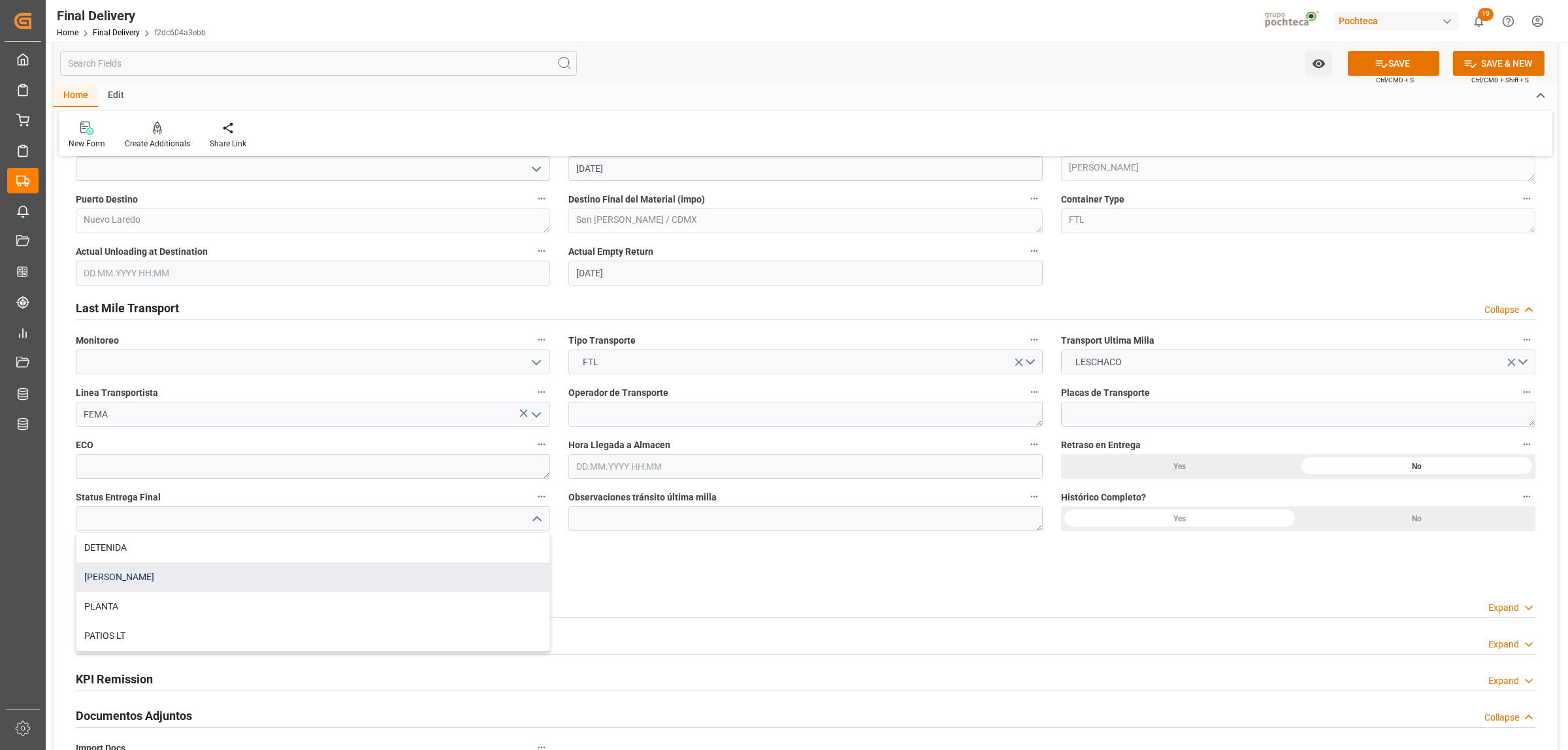
scroll to position [980, 0]
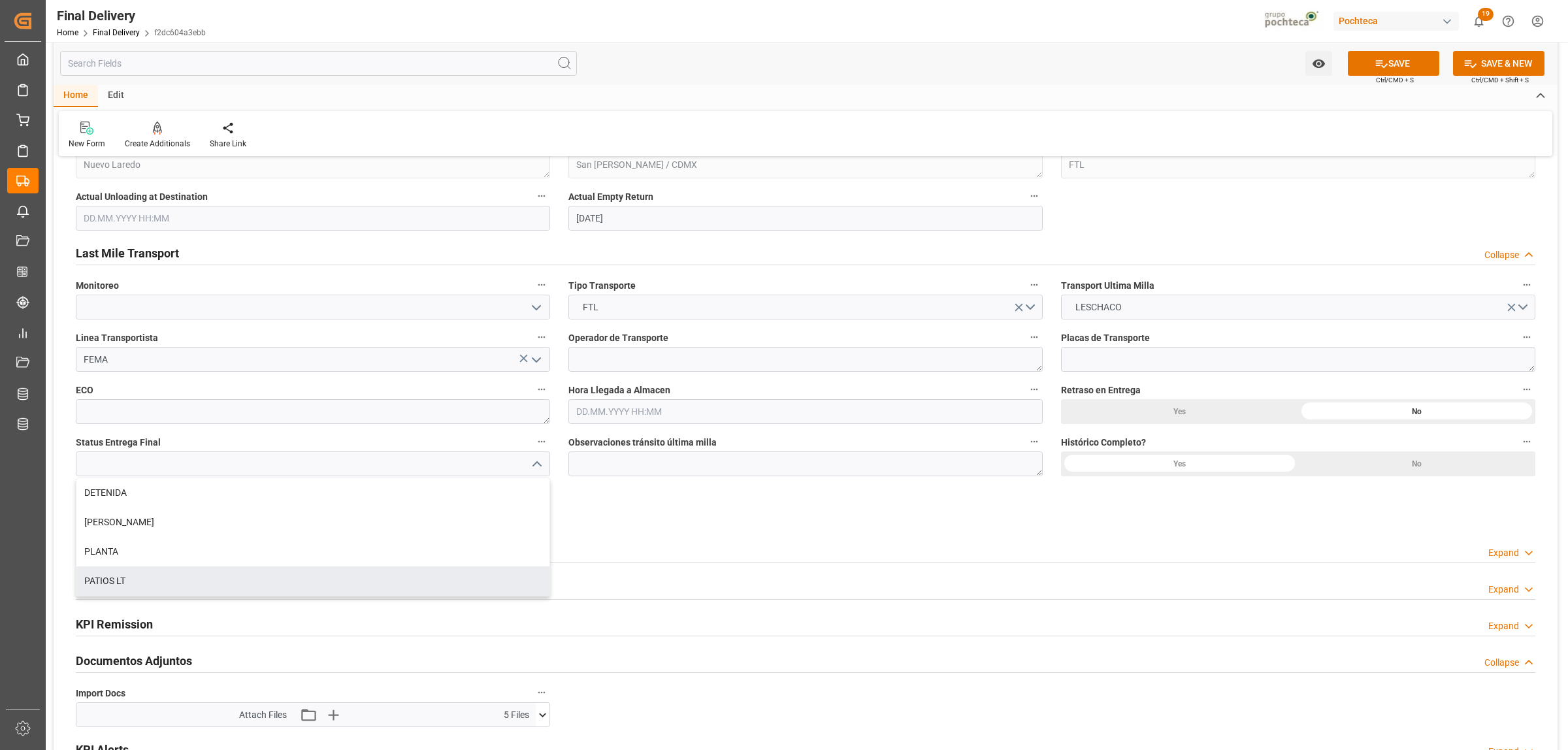
click at [690, 539] on div "Billing Expand" at bounding box center [805, 549] width 1459 height 25
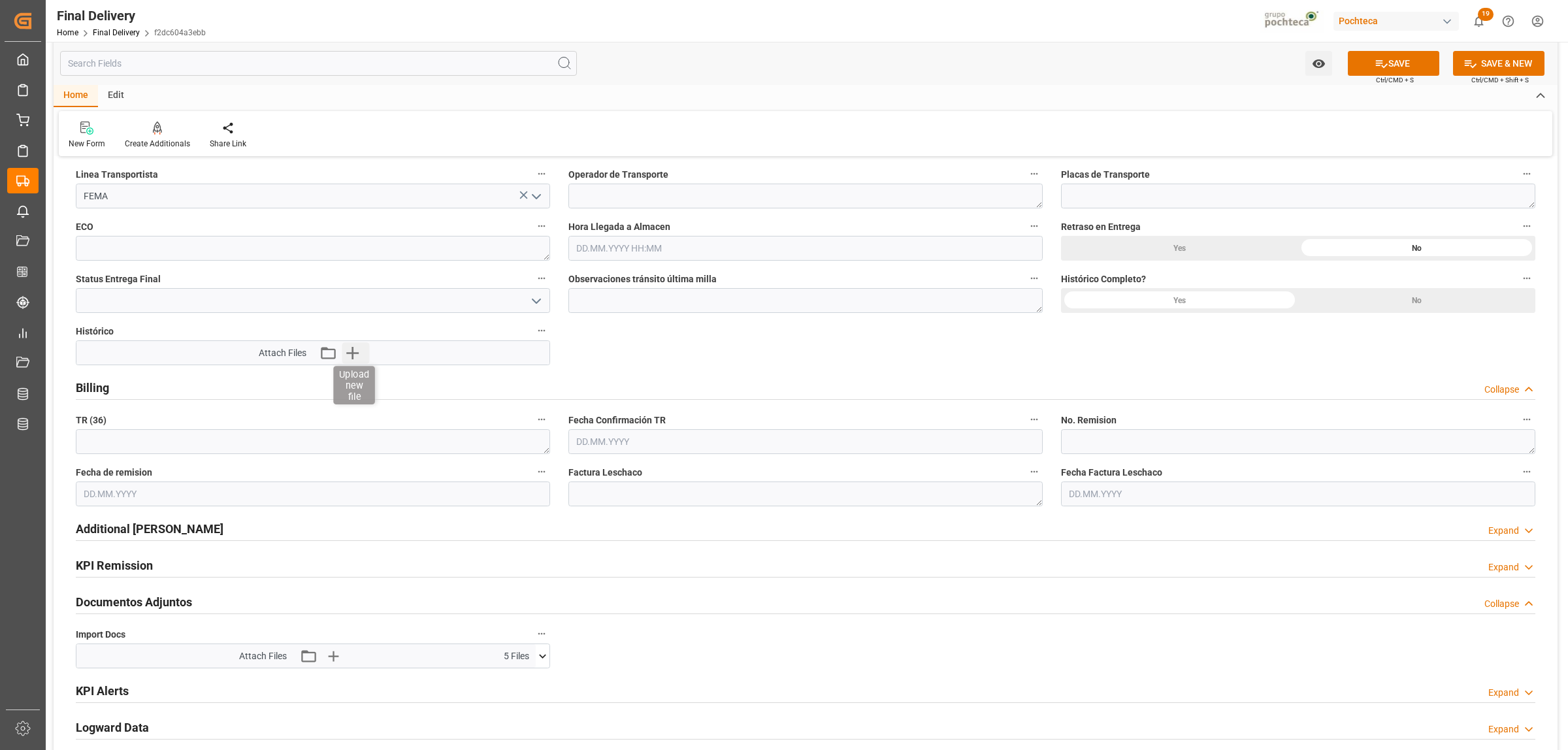
scroll to position [1062, 0]
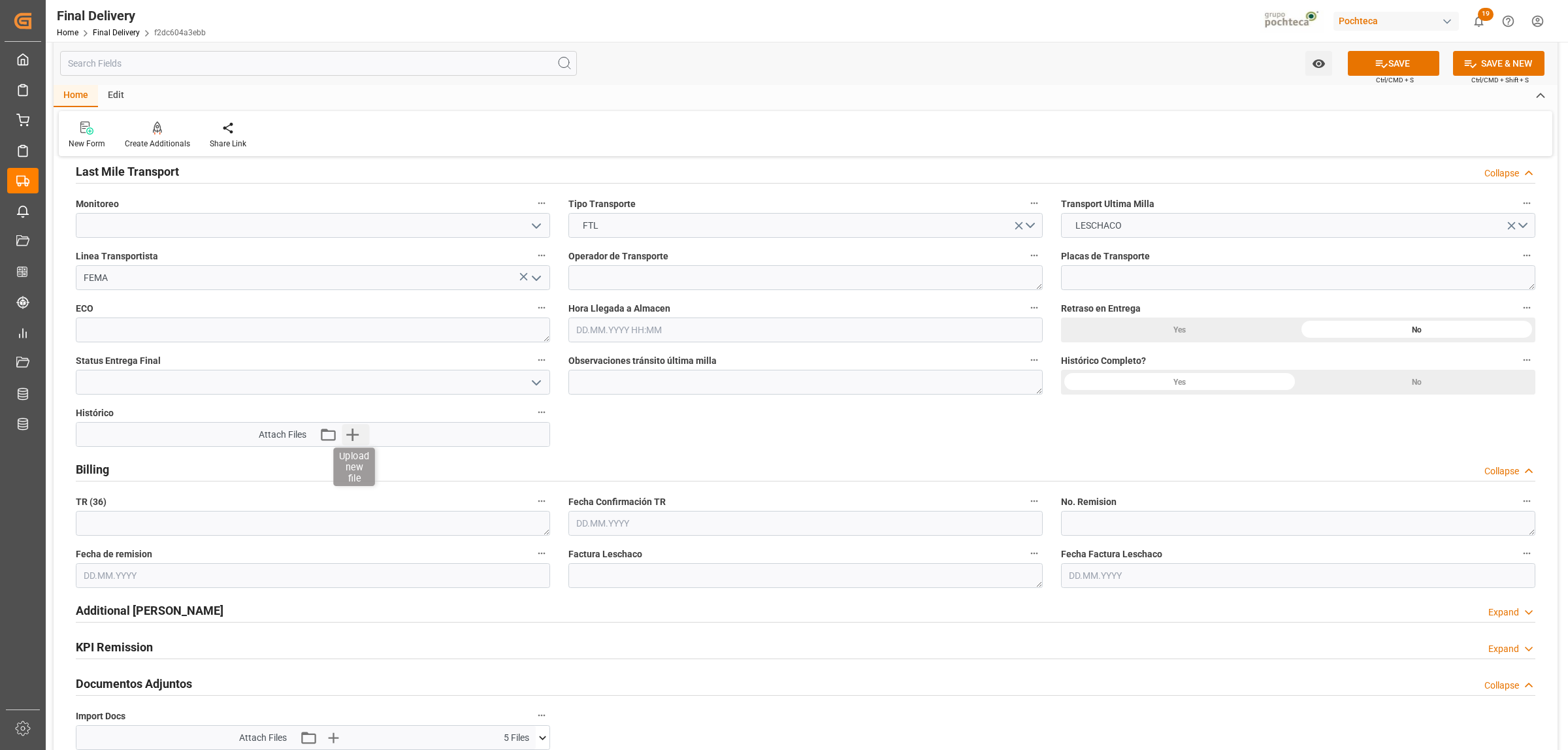
click at [353, 438] on icon "button" at bounding box center [352, 435] width 13 height 13
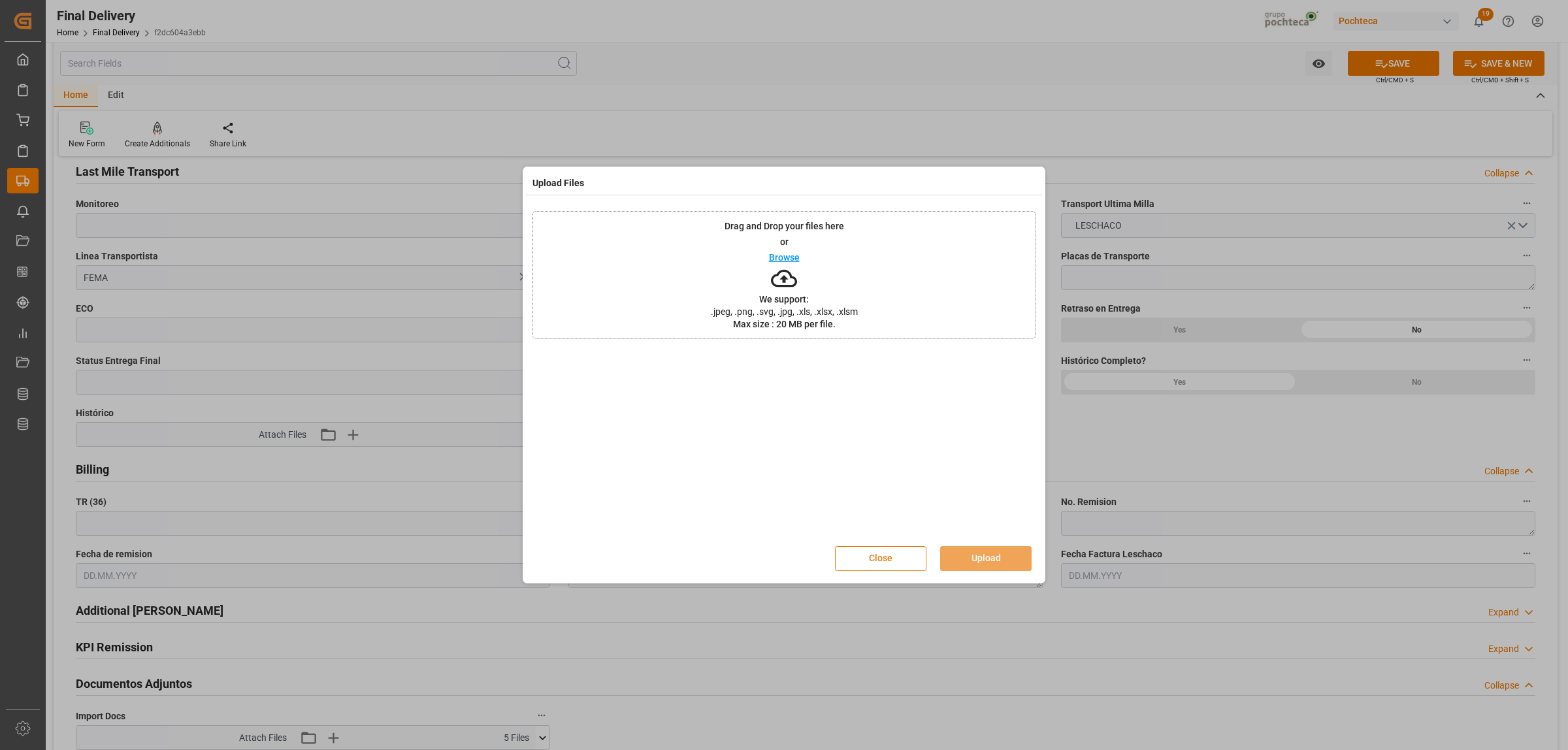
click at [889, 557] on button "Close" at bounding box center [881, 558] width 91 height 25
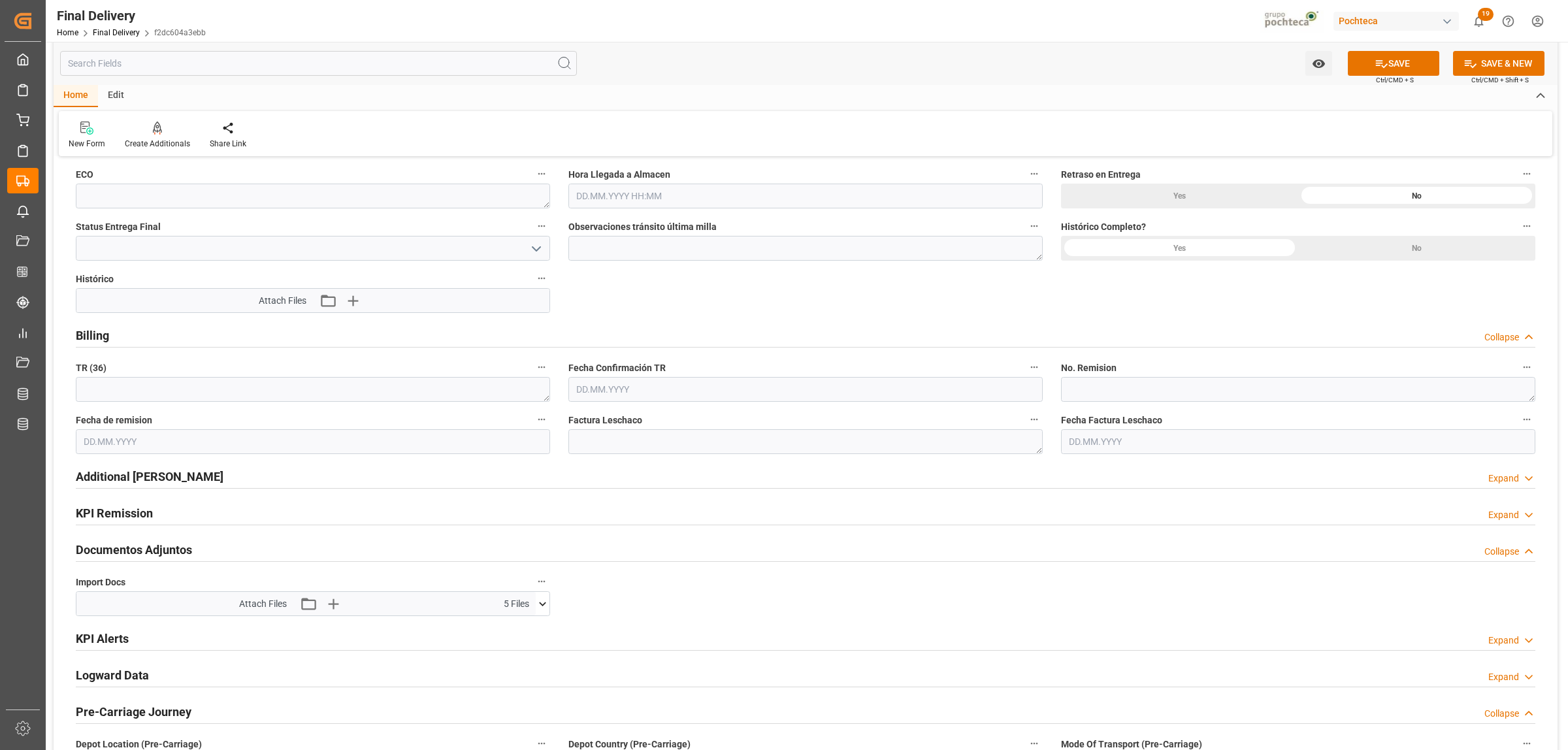
scroll to position [1225, 0]
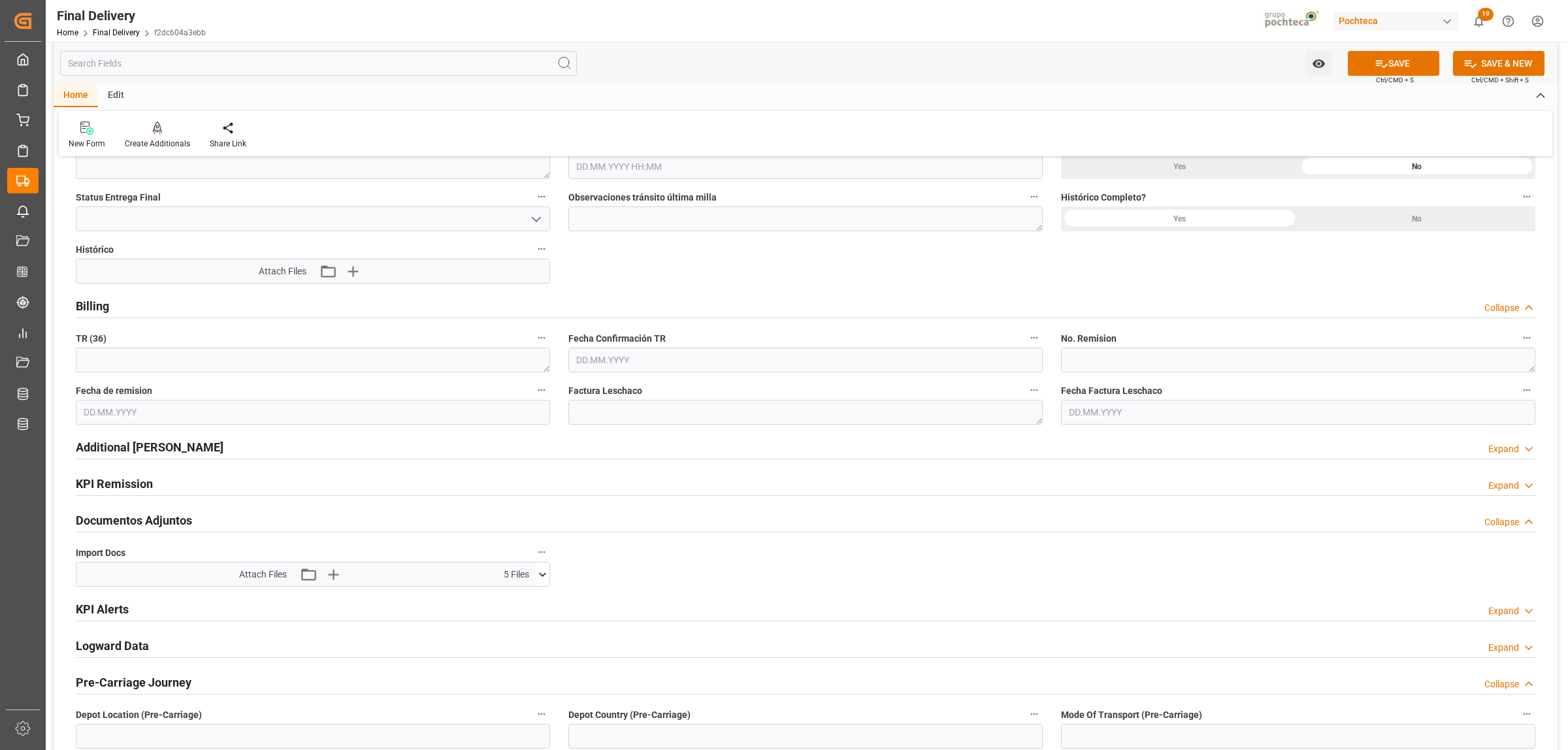
click at [540, 578] on icon at bounding box center [543, 575] width 13 height 13
click at [541, 575] on icon at bounding box center [543, 574] width 7 height 4
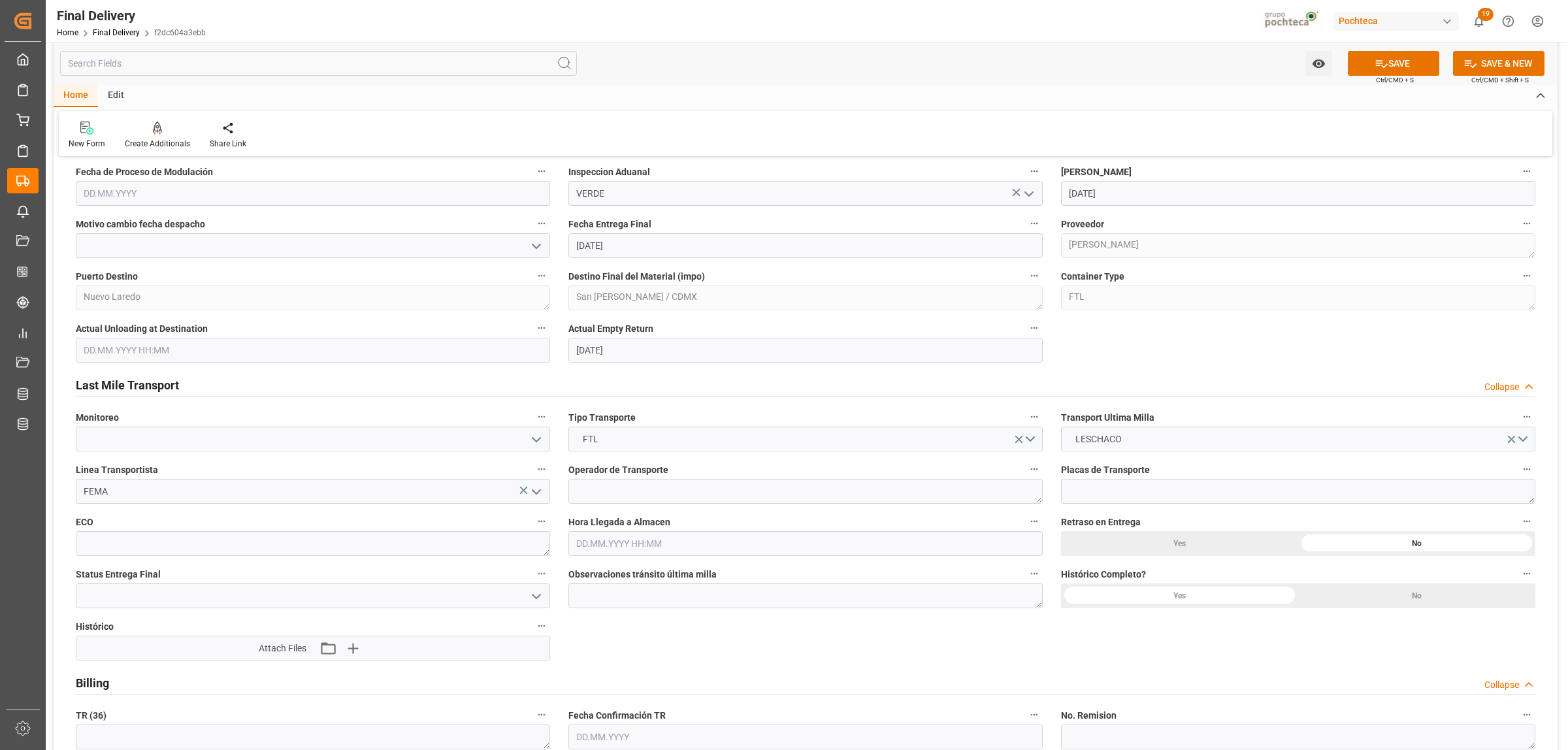
scroll to position [817, 0]
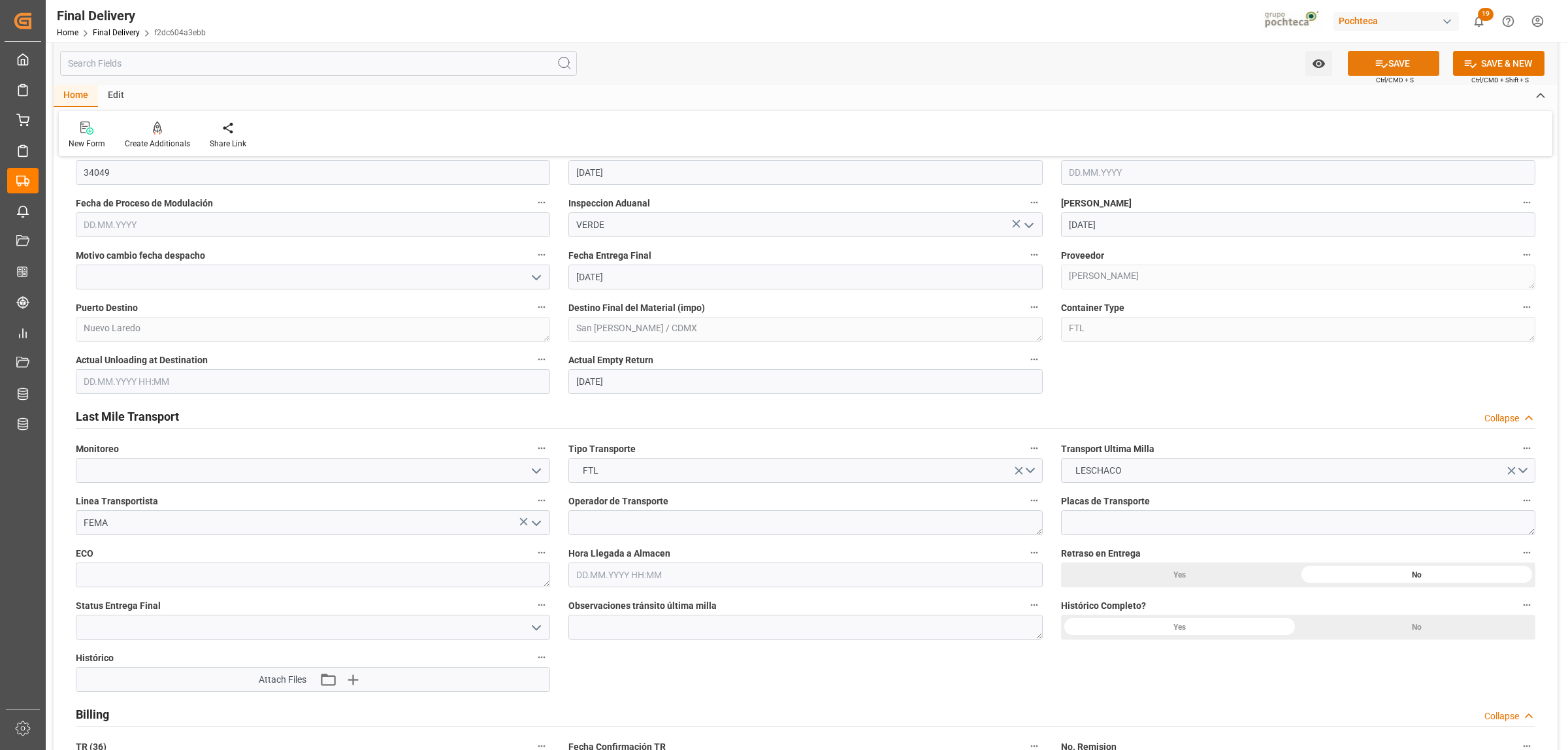
click at [1393, 58] on button "SAVE" at bounding box center [1393, 63] width 91 height 25
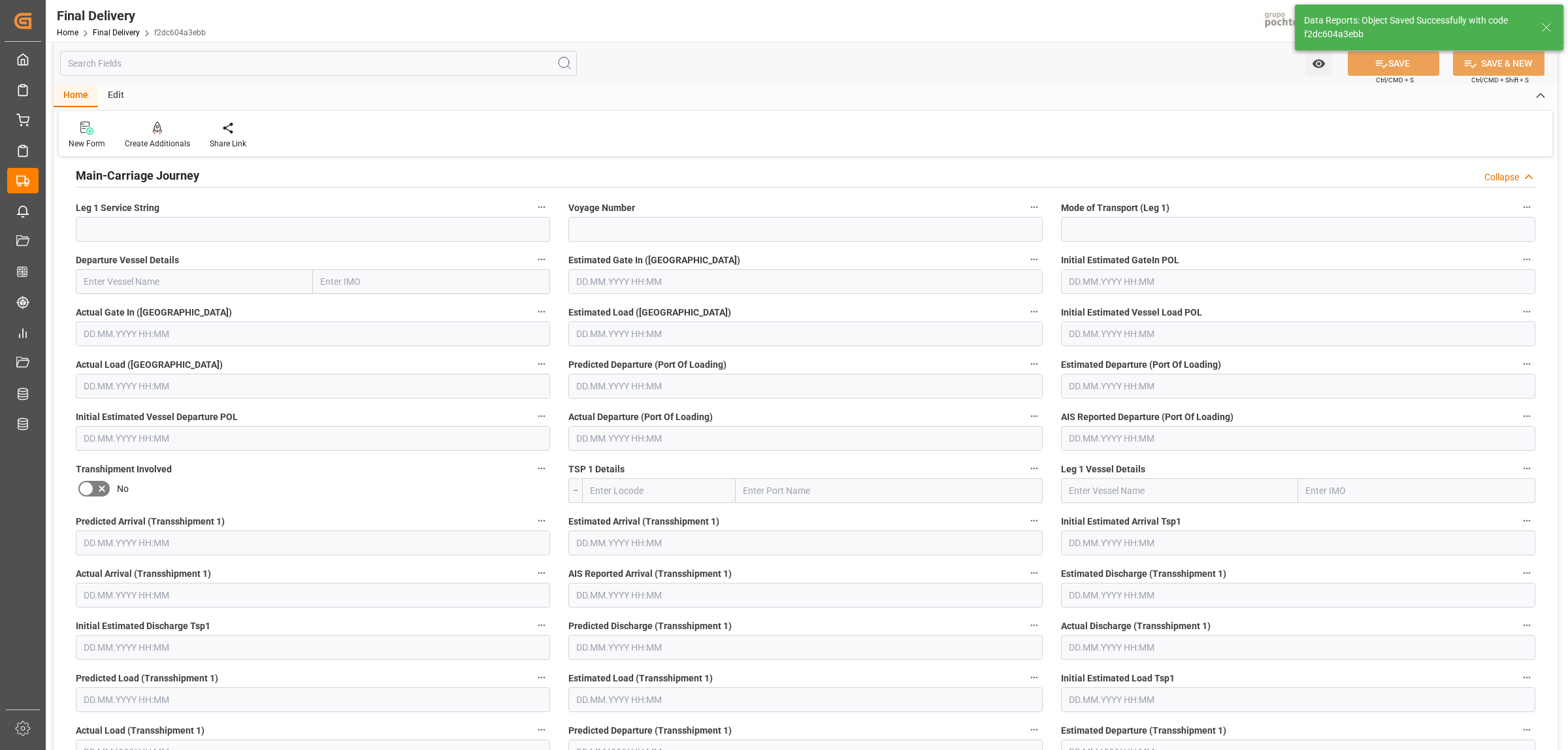
scroll to position [0, 0]
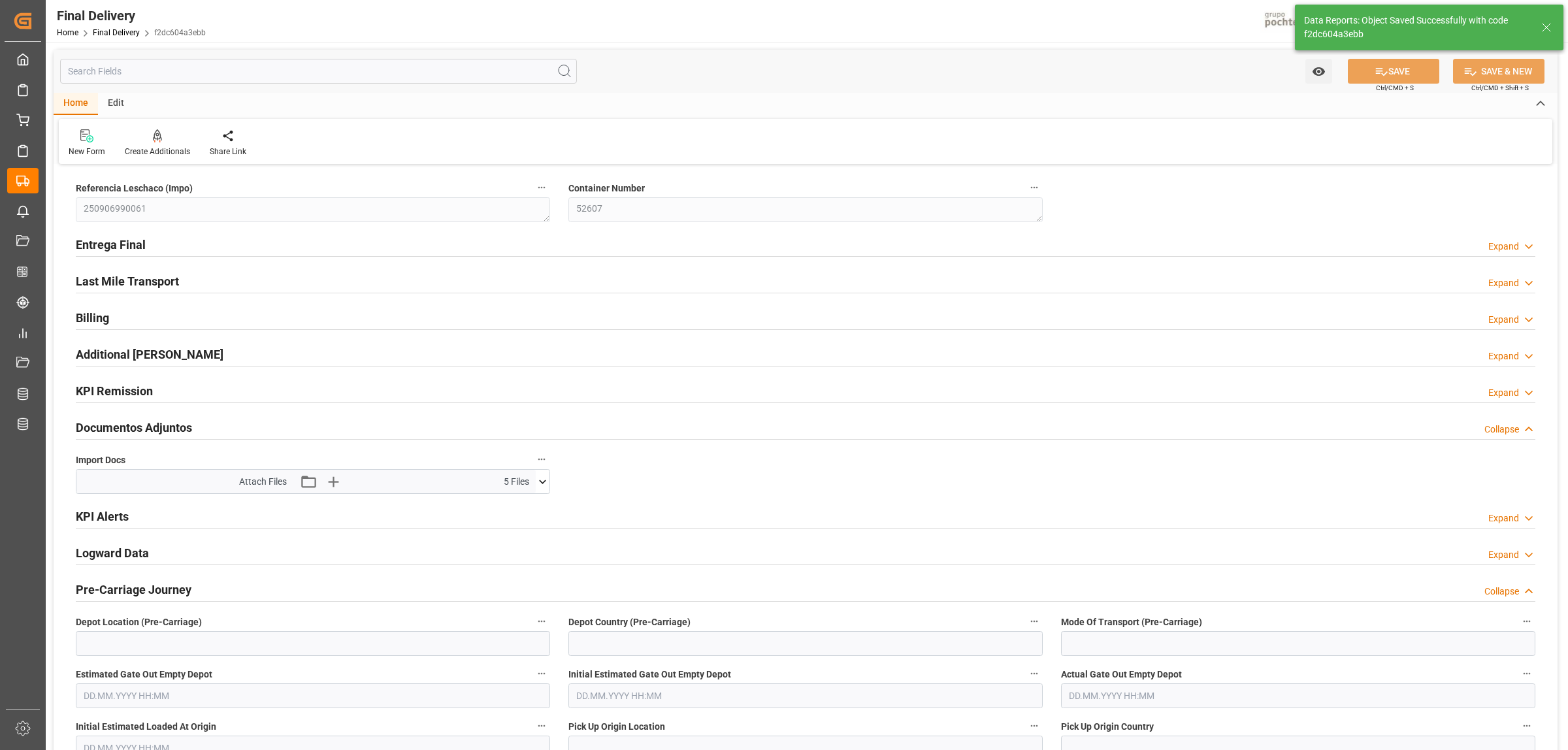
click at [87, 236] on h2 "Entrega Final" at bounding box center [110, 245] width 70 height 18
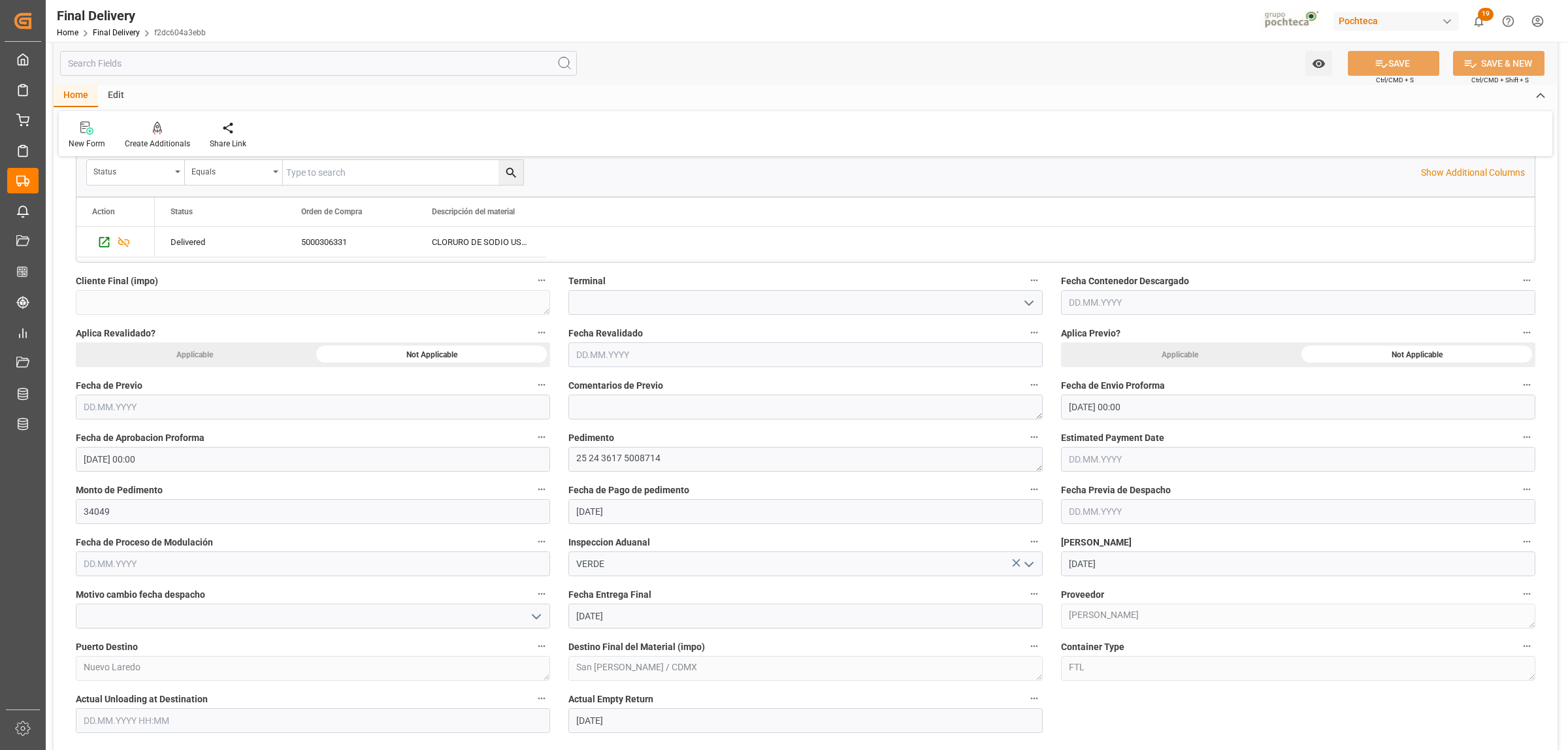
scroll to position [490, 0]
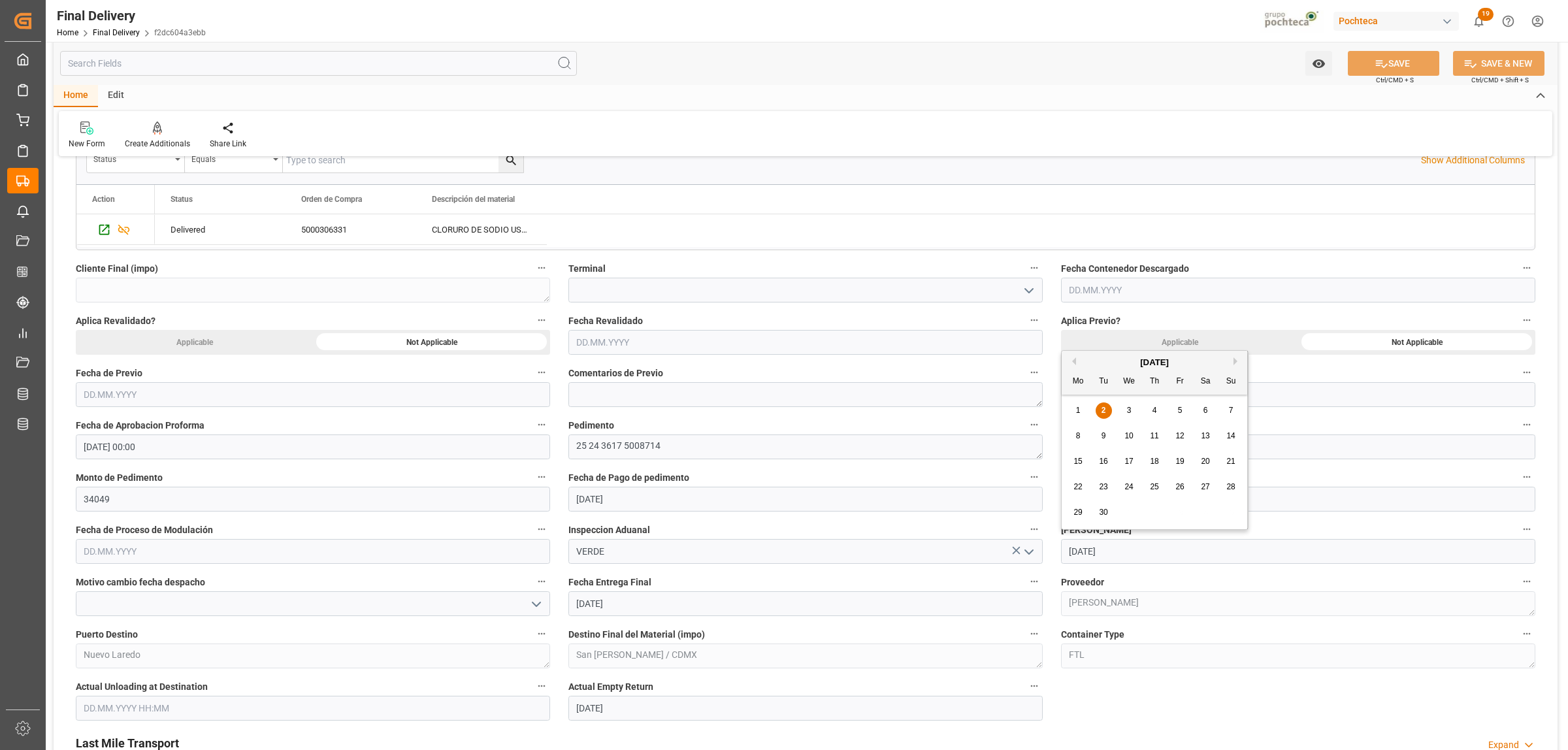
drag, startPoint x: 1115, startPoint y: 553, endPoint x: 1066, endPoint y: 553, distance: 49.0
click at [1066, 553] on input "[DATE]" at bounding box center [1298, 551] width 474 height 25
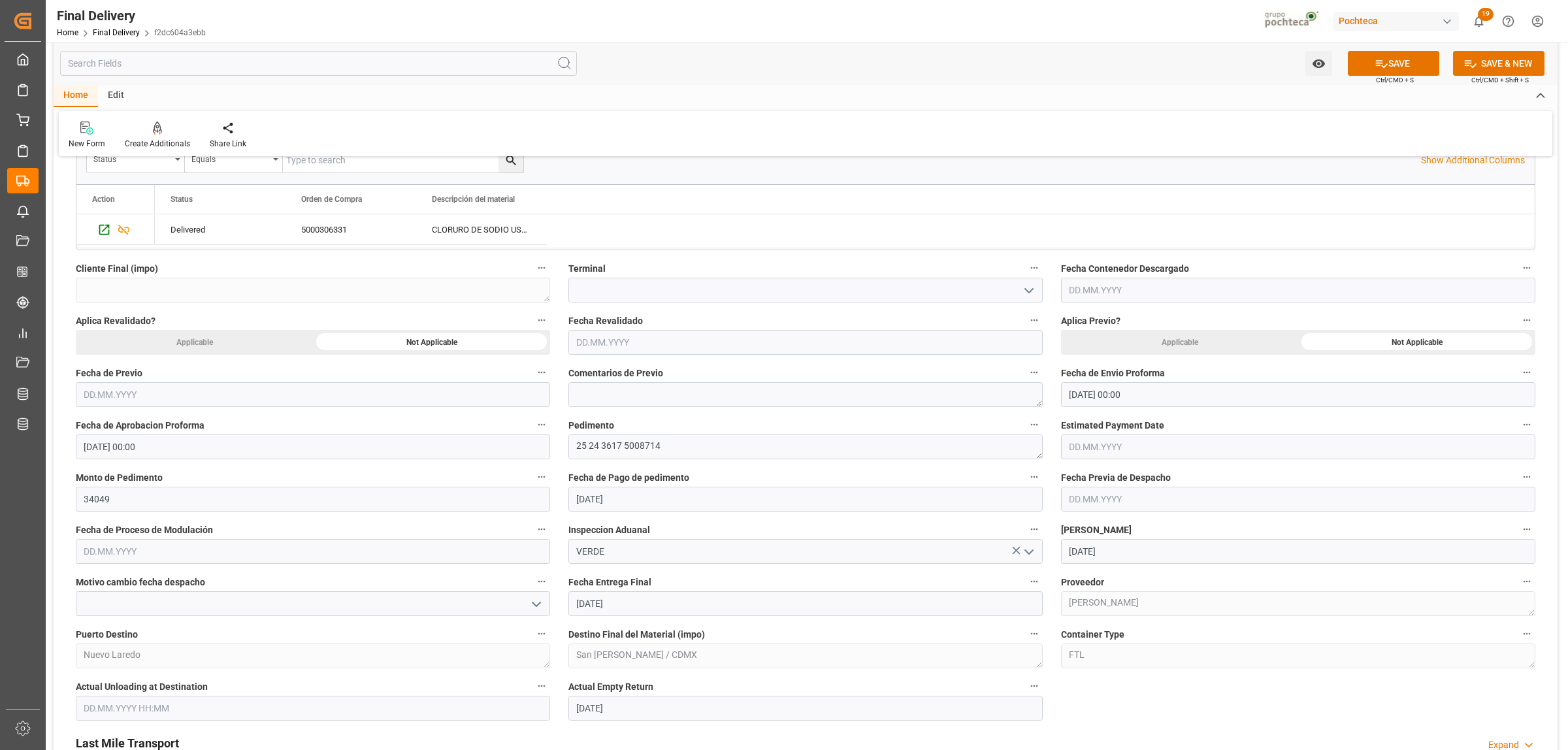
click at [1092, 486] on label "Fecha Previa de Despacho" at bounding box center [1298, 477] width 474 height 18
click at [1519, 486] on button "Fecha Previa de Despacho" at bounding box center [1527, 477] width 17 height 17
click at [1402, 70] on div at bounding box center [784, 375] width 1568 height 750
click at [1402, 67] on button "SAVE" at bounding box center [1393, 63] width 91 height 25
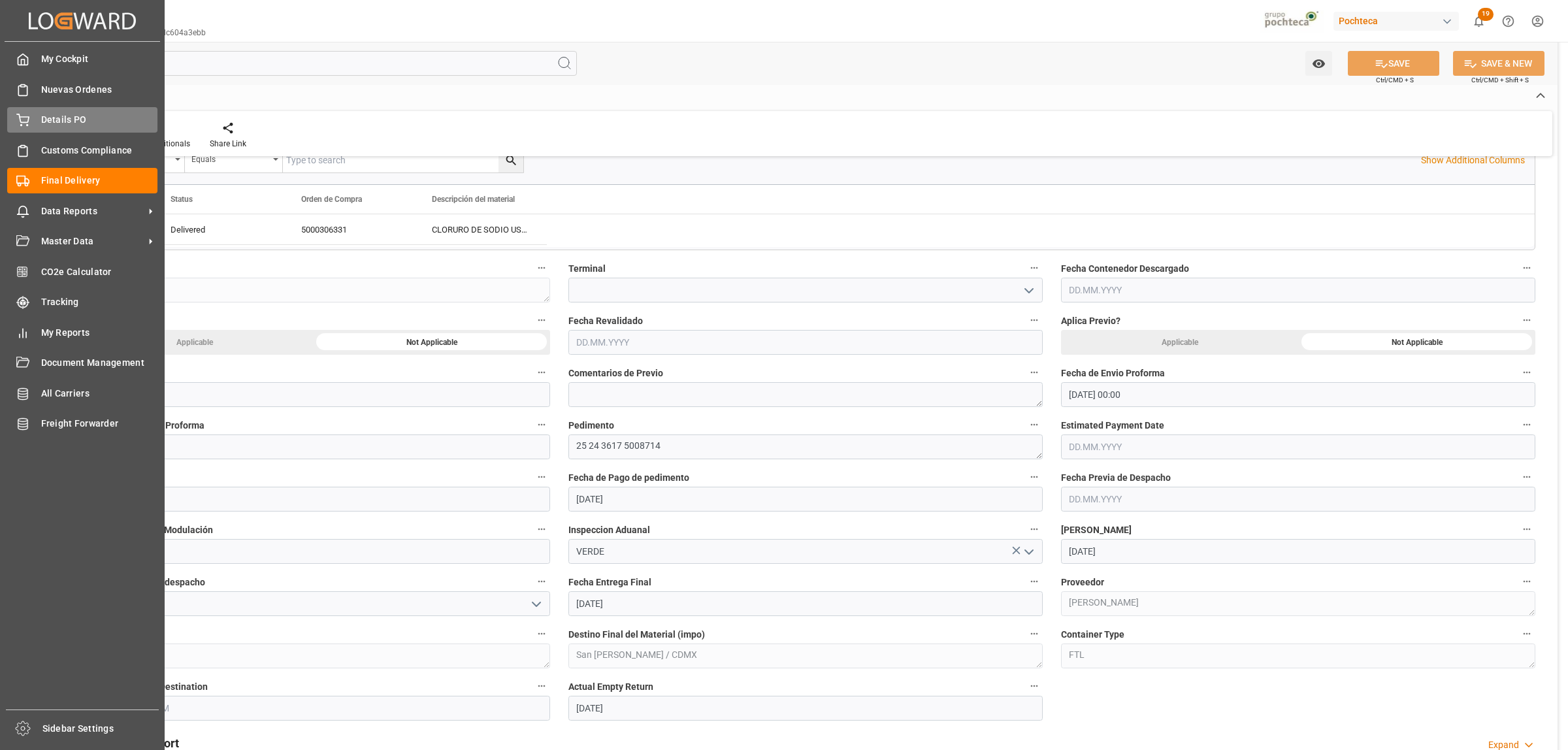
click at [56, 125] on span "Details PO" at bounding box center [100, 120] width 117 height 13
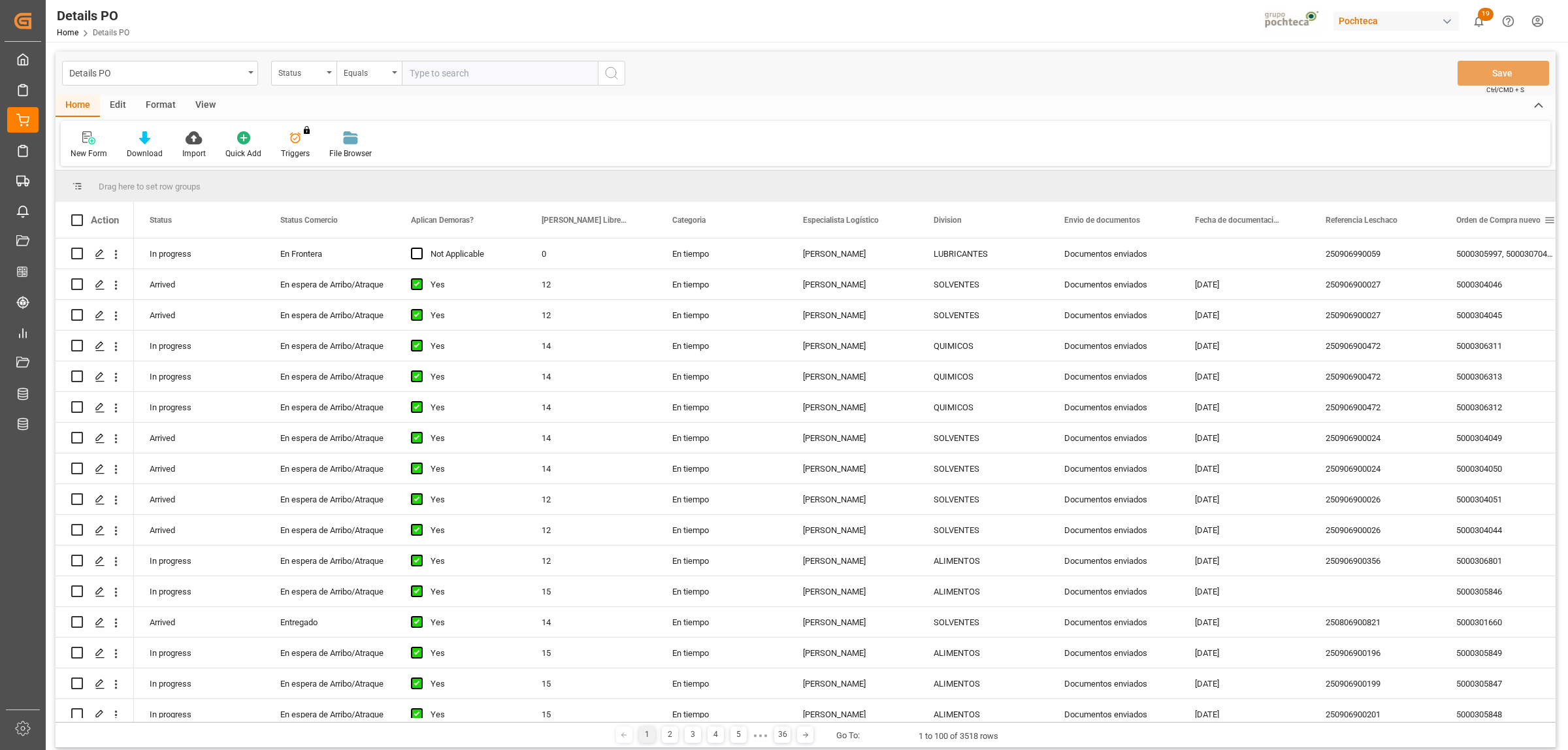
click at [1549, 219] on span at bounding box center [1550, 220] width 12 height 12
click at [1507, 222] on span "filter" at bounding box center [1507, 223] width 12 height 12
type input "5000304162"
click at [1496, 322] on div "Apply Clear" at bounding box center [1484, 330] width 144 height 34
click at [1495, 325] on button "Apply" at bounding box center [1501, 330] width 24 height 13
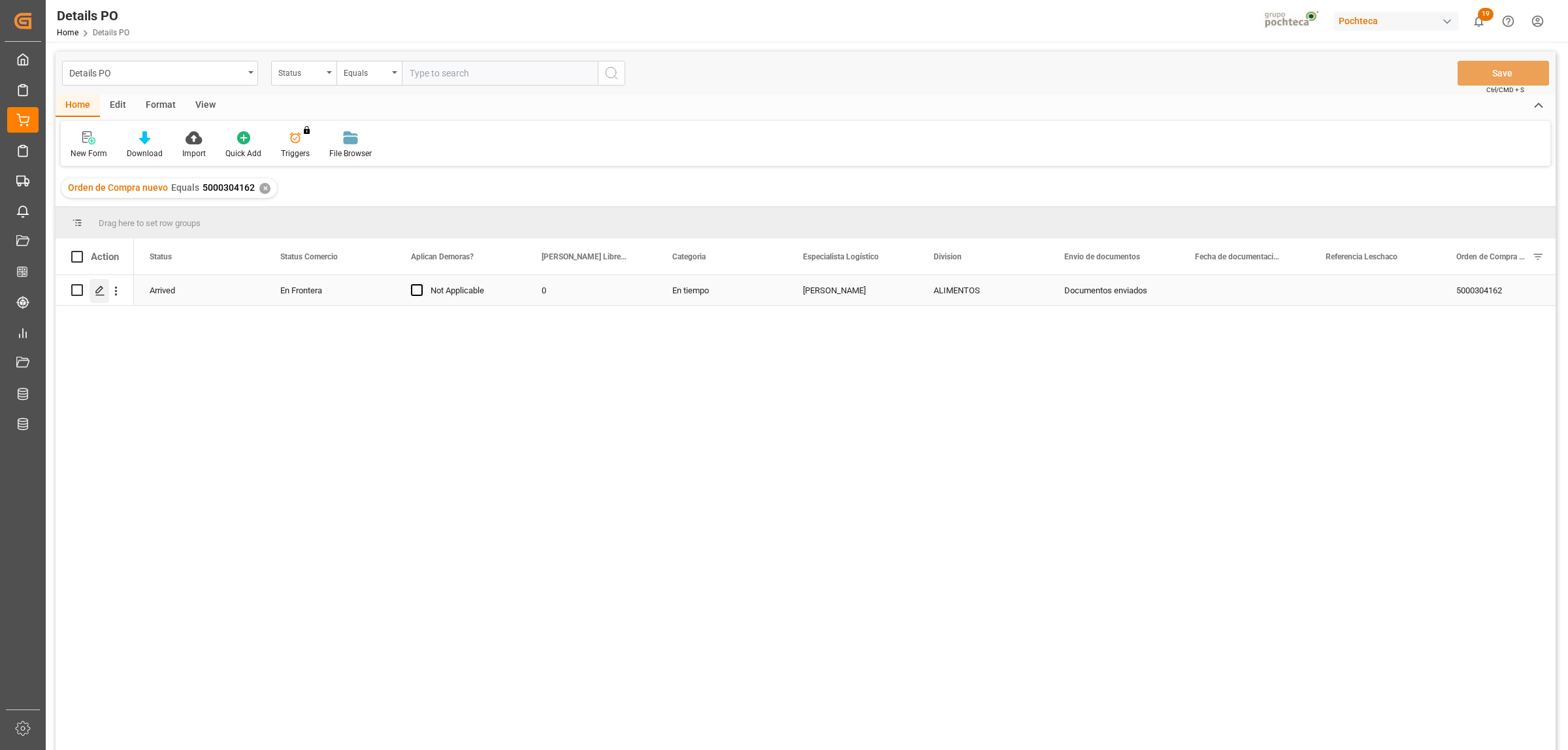
click at [101, 291] on icon "Press SPACE to select this row." at bounding box center [100, 291] width 10 height 10
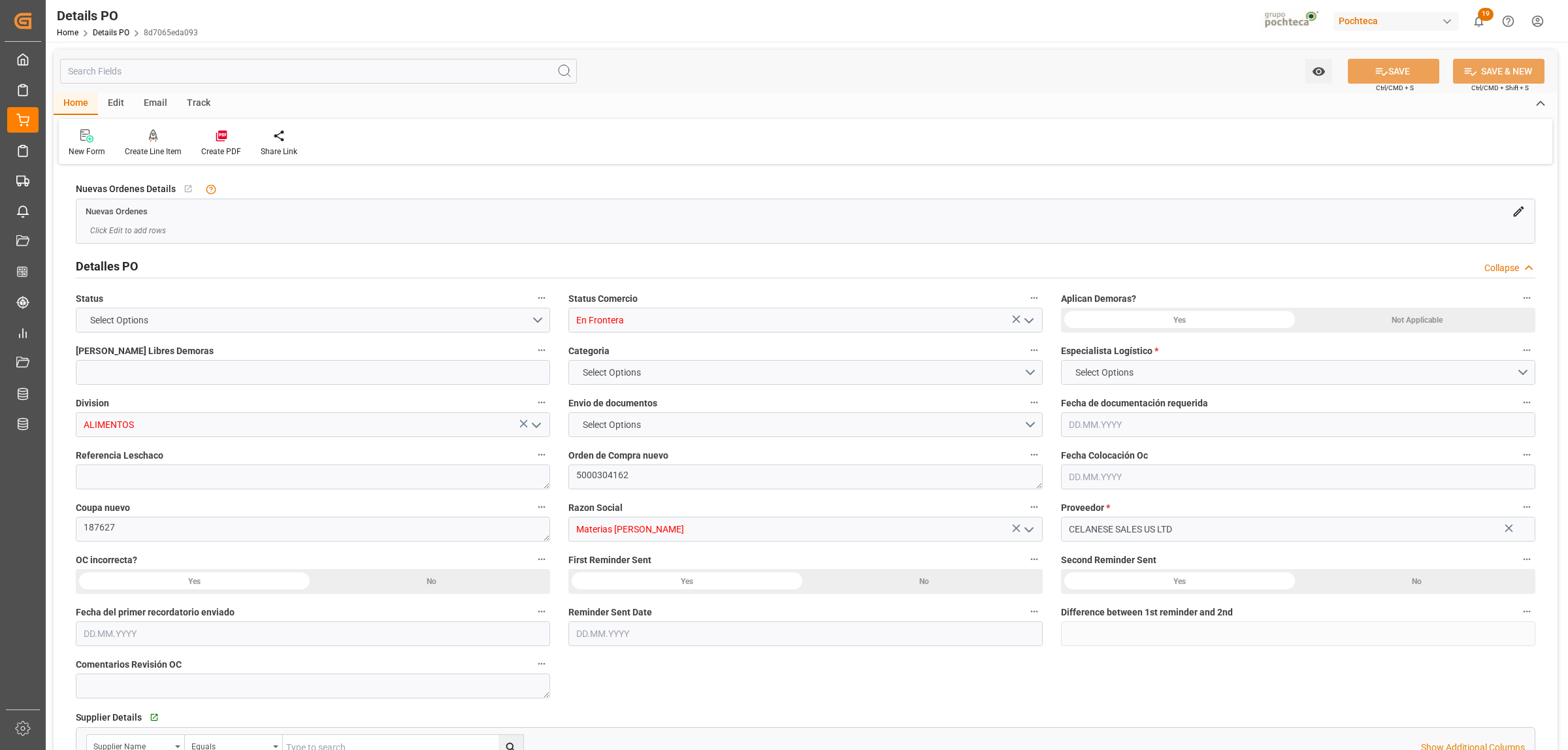
type input "0"
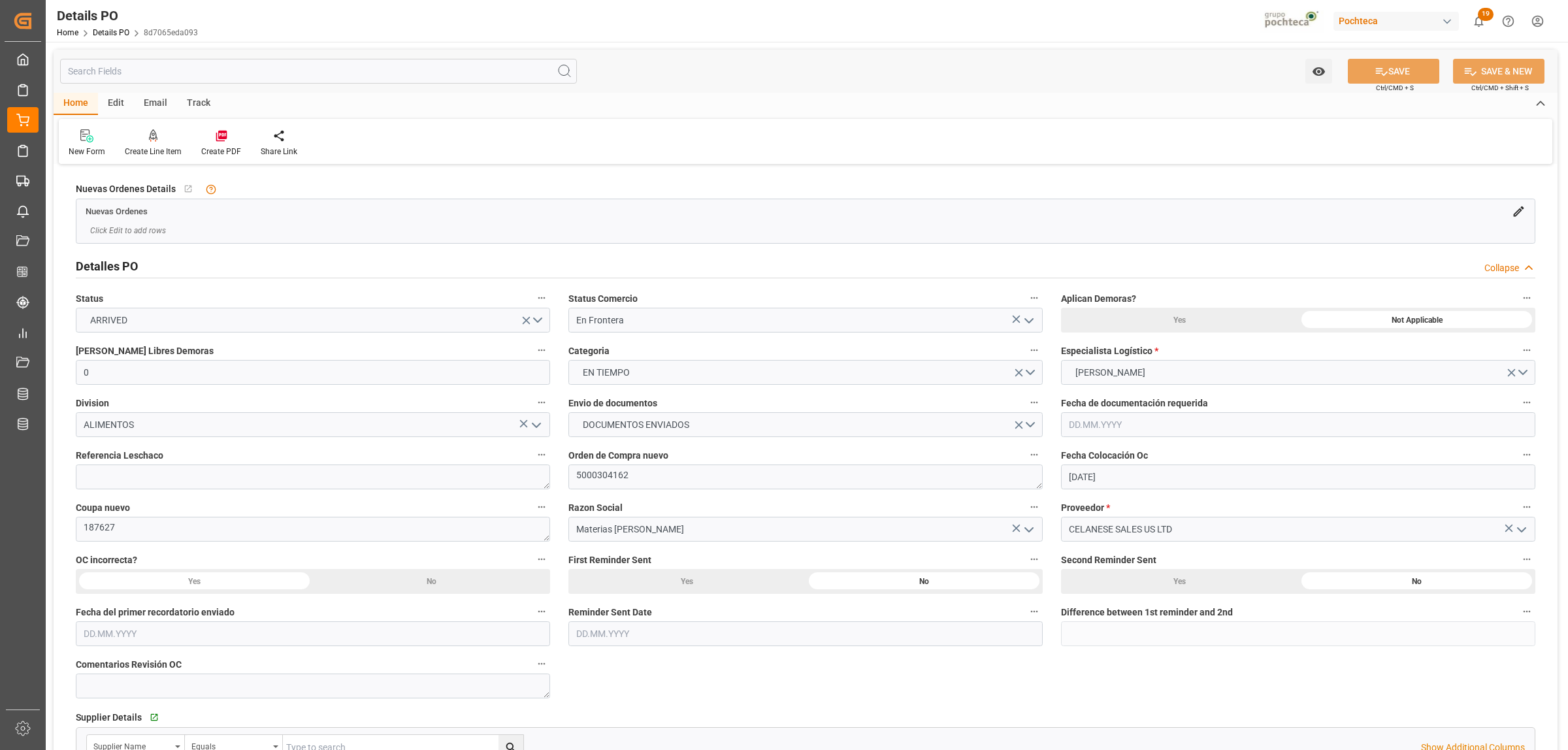
type input "15.05.2025"
type input "[DATE]"
click at [293, 477] on textarea at bounding box center [313, 477] width 474 height 25
paste textarea "250806990203"
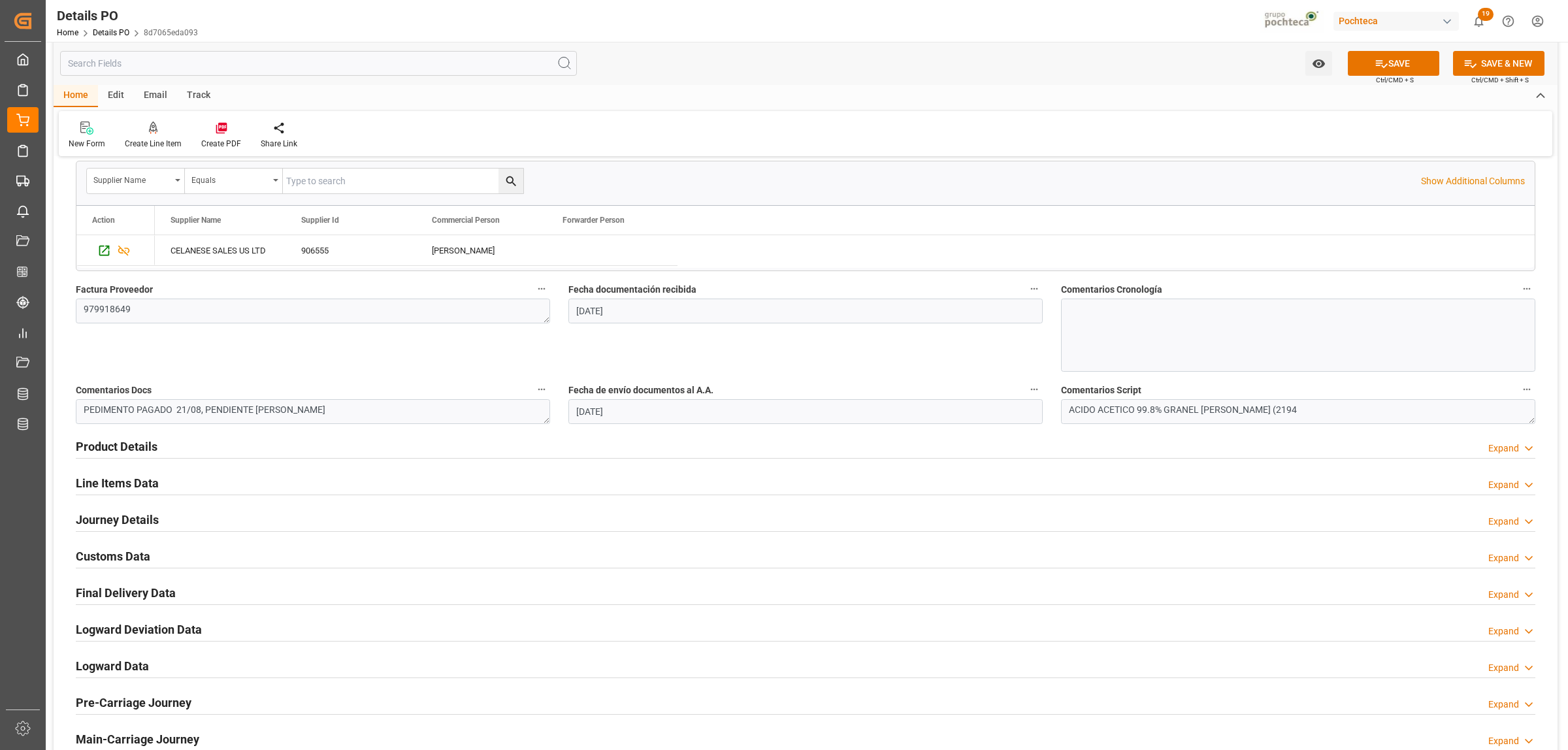
scroll to position [572, 0]
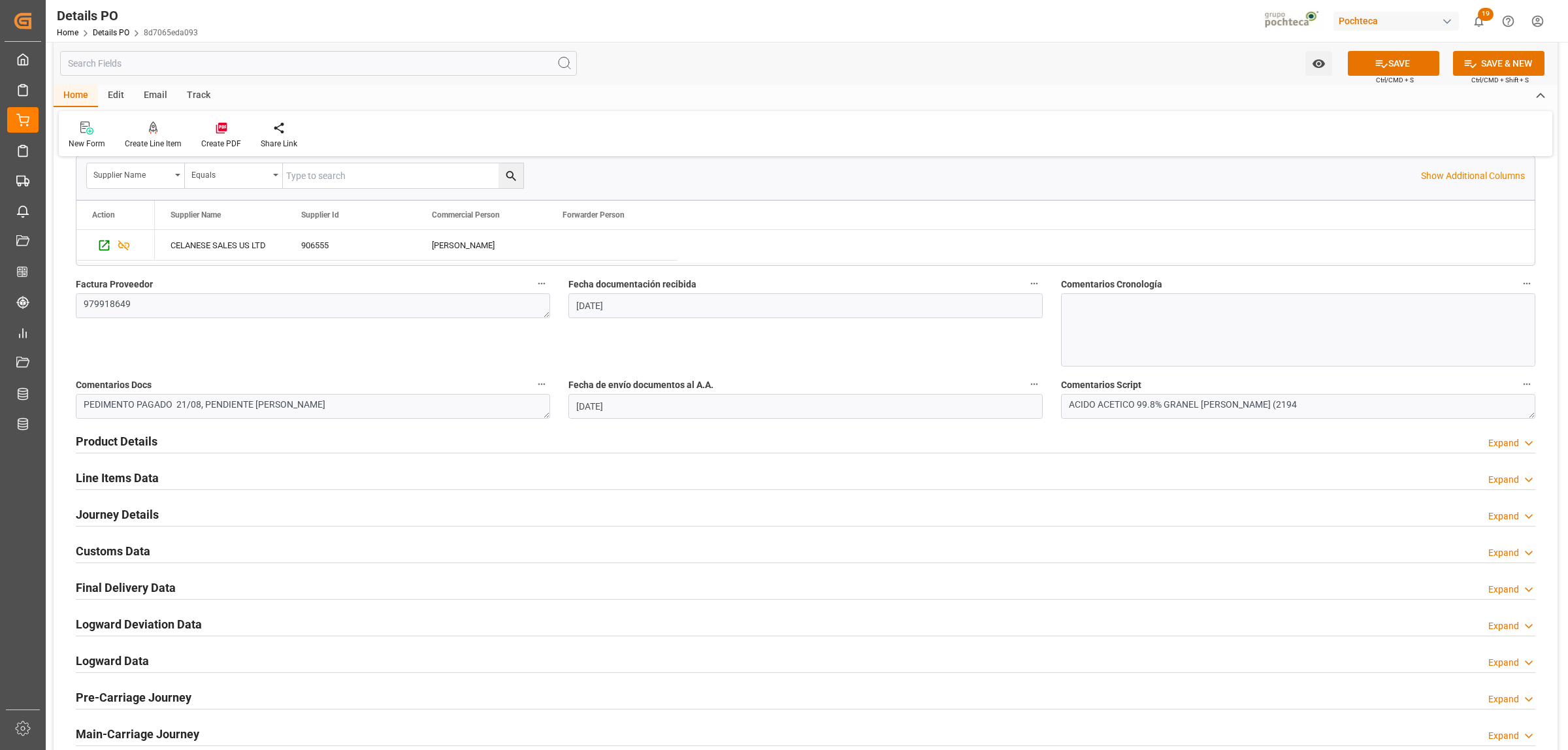
type textarea "250806990203"
click at [123, 519] on h2 "Journey Details" at bounding box center [117, 515] width 83 height 18
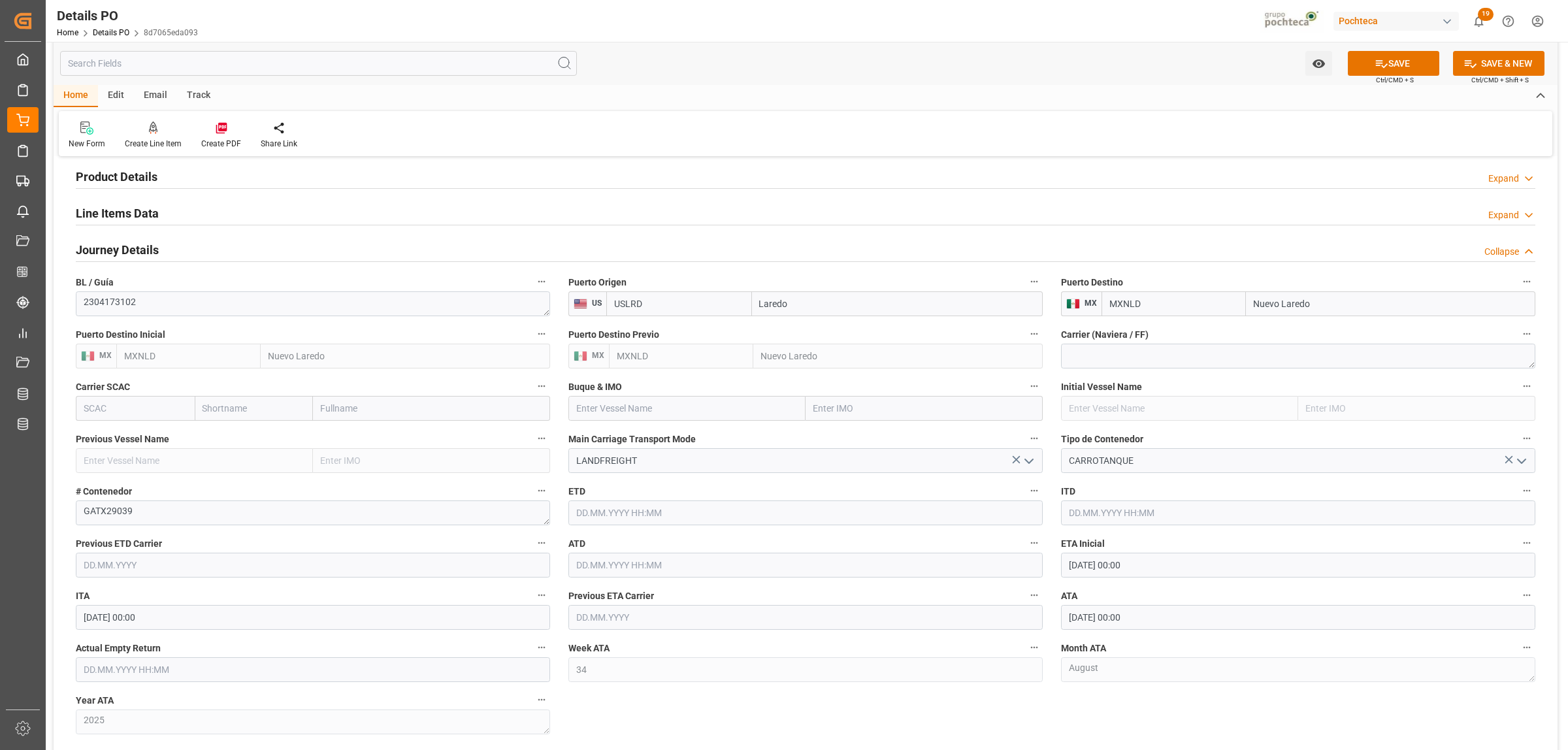
scroll to position [980, 0]
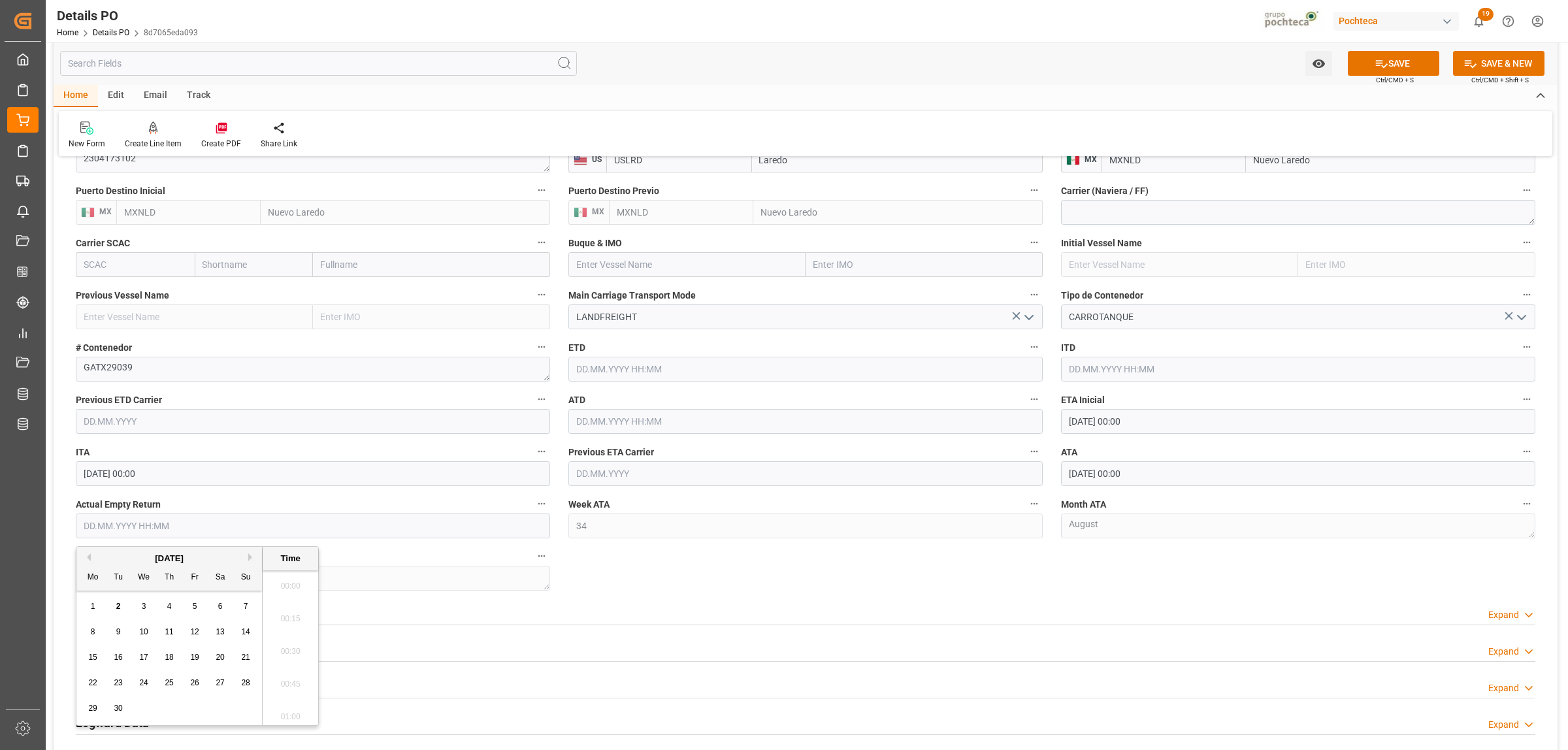
click at [126, 534] on input "text" at bounding box center [313, 525] width 474 height 25
click at [89, 560] on button "Previous Month" at bounding box center [87, 557] width 7 height 7
click at [195, 703] on div "29" at bounding box center [195, 708] width 16 height 16
type input "[DATE] 00:00"
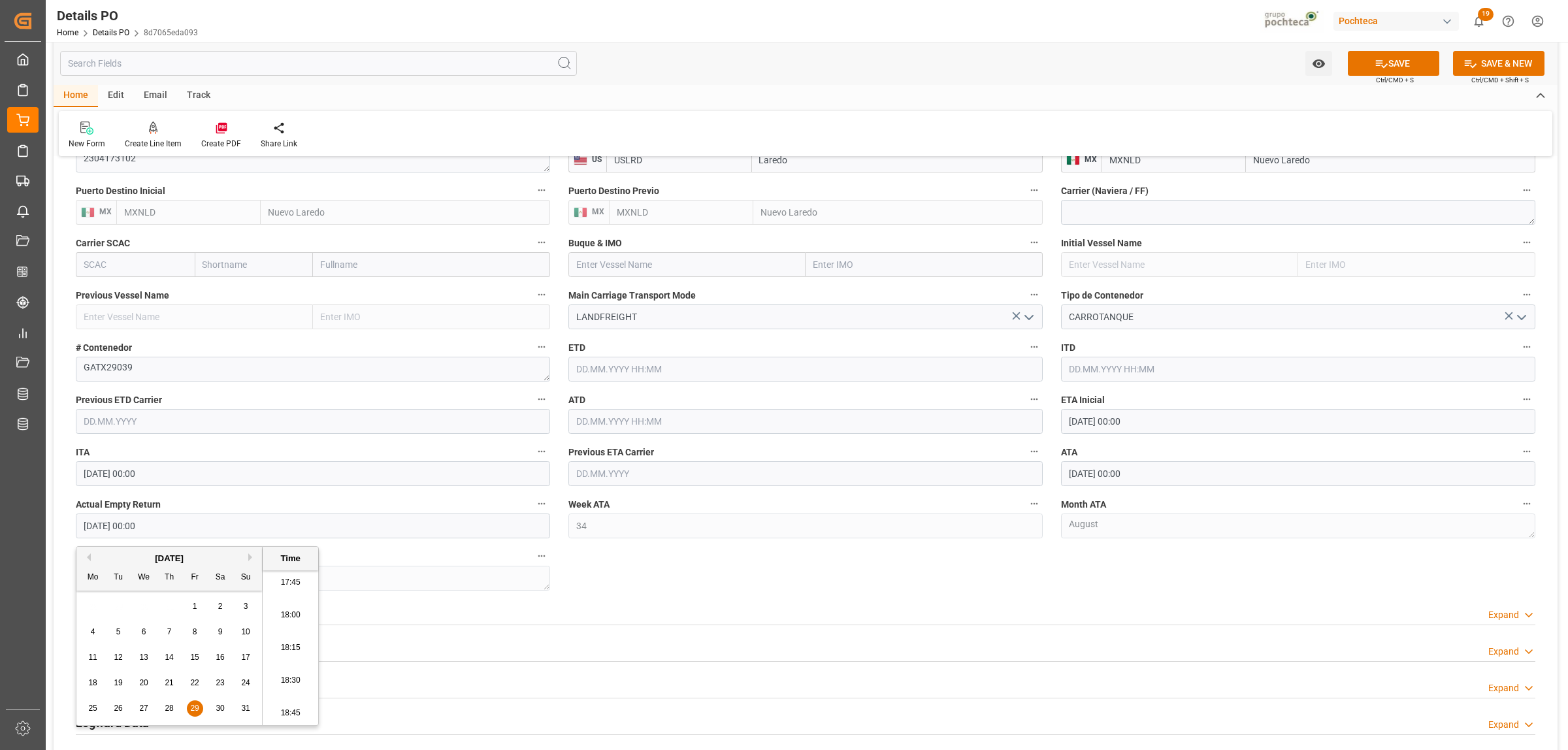
click at [809, 587] on div "Nuevas Ordenes Details   No child Object linked Nuevas Ordenes Click Edit to ad…" at bounding box center [805, 25] width 1504 height 1676
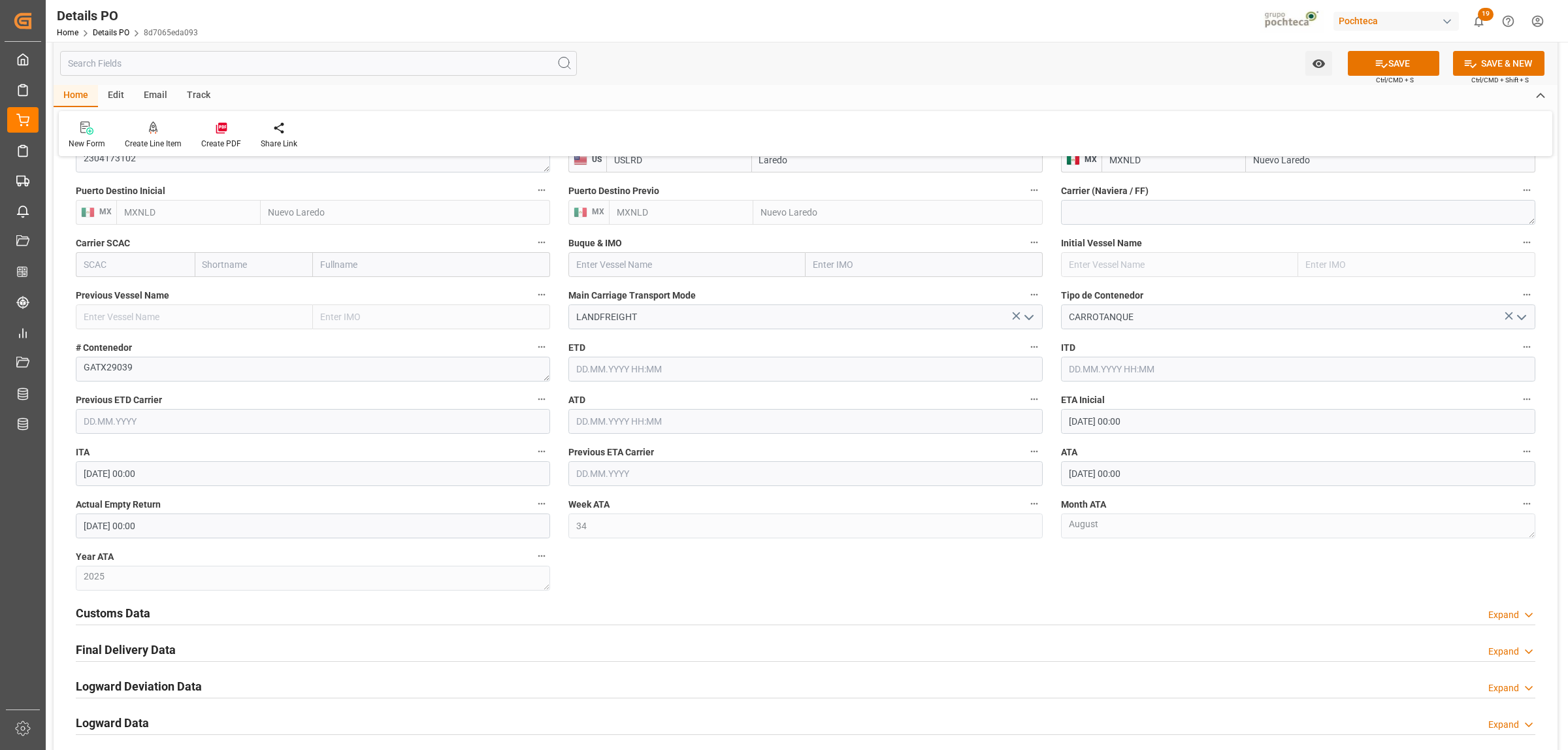
scroll to position [1062, 0]
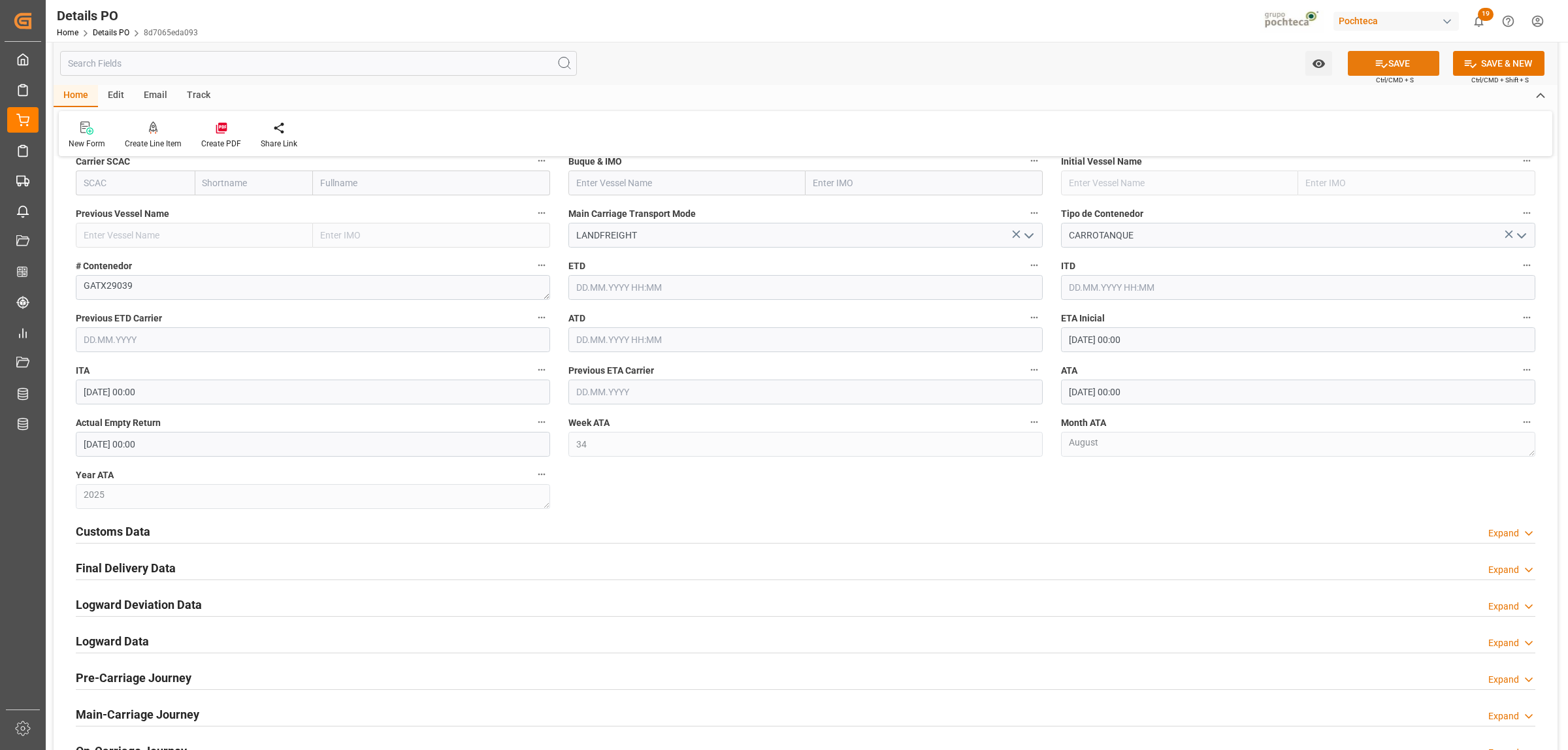
click at [1402, 59] on button "SAVE" at bounding box center [1393, 63] width 91 height 25
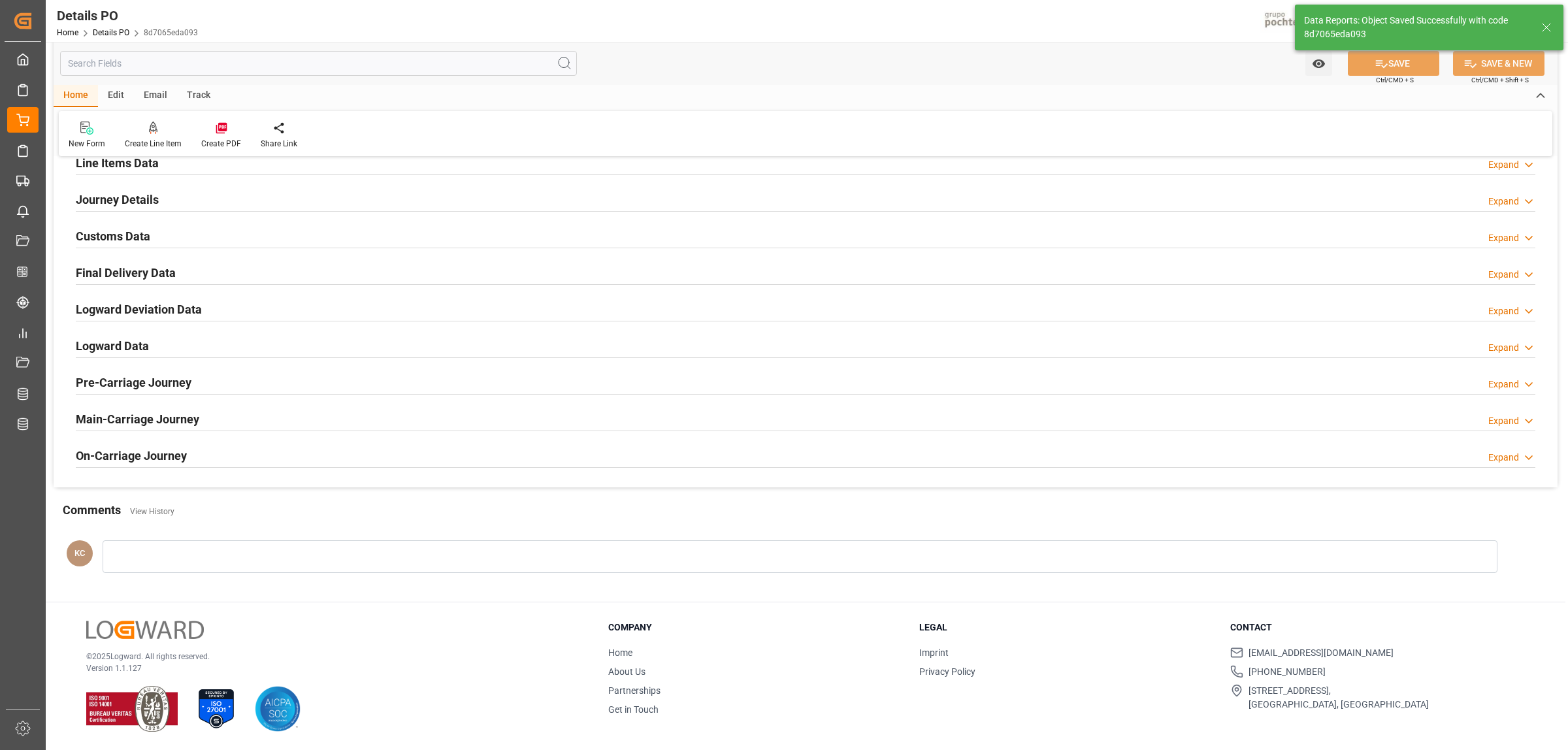
scroll to position [889, 0]
